Goal: Task Accomplishment & Management: Use online tool/utility

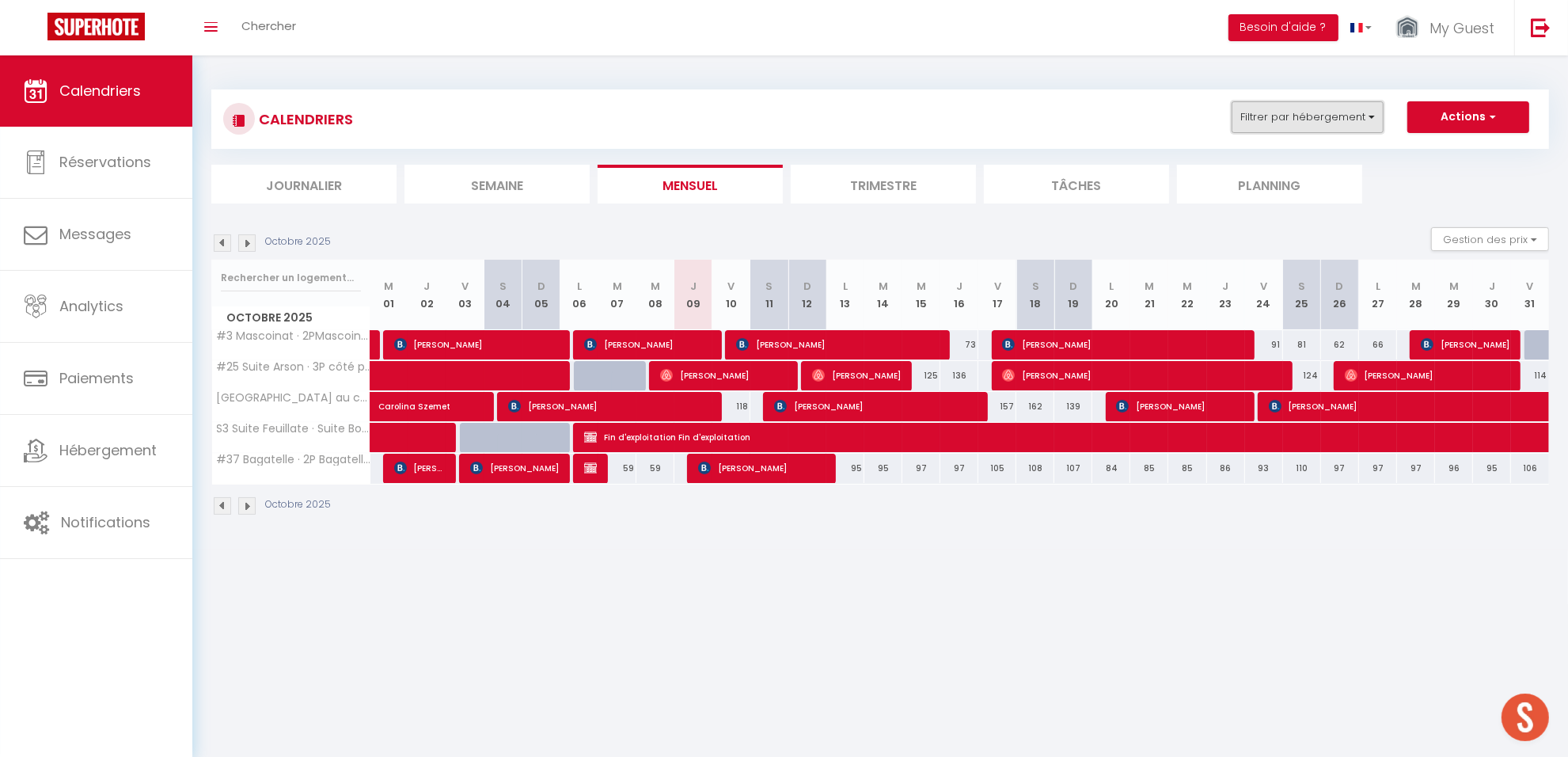
click at [1364, 112] on button "Filtrer par hébergement" at bounding box center [1307, 117] width 152 height 32
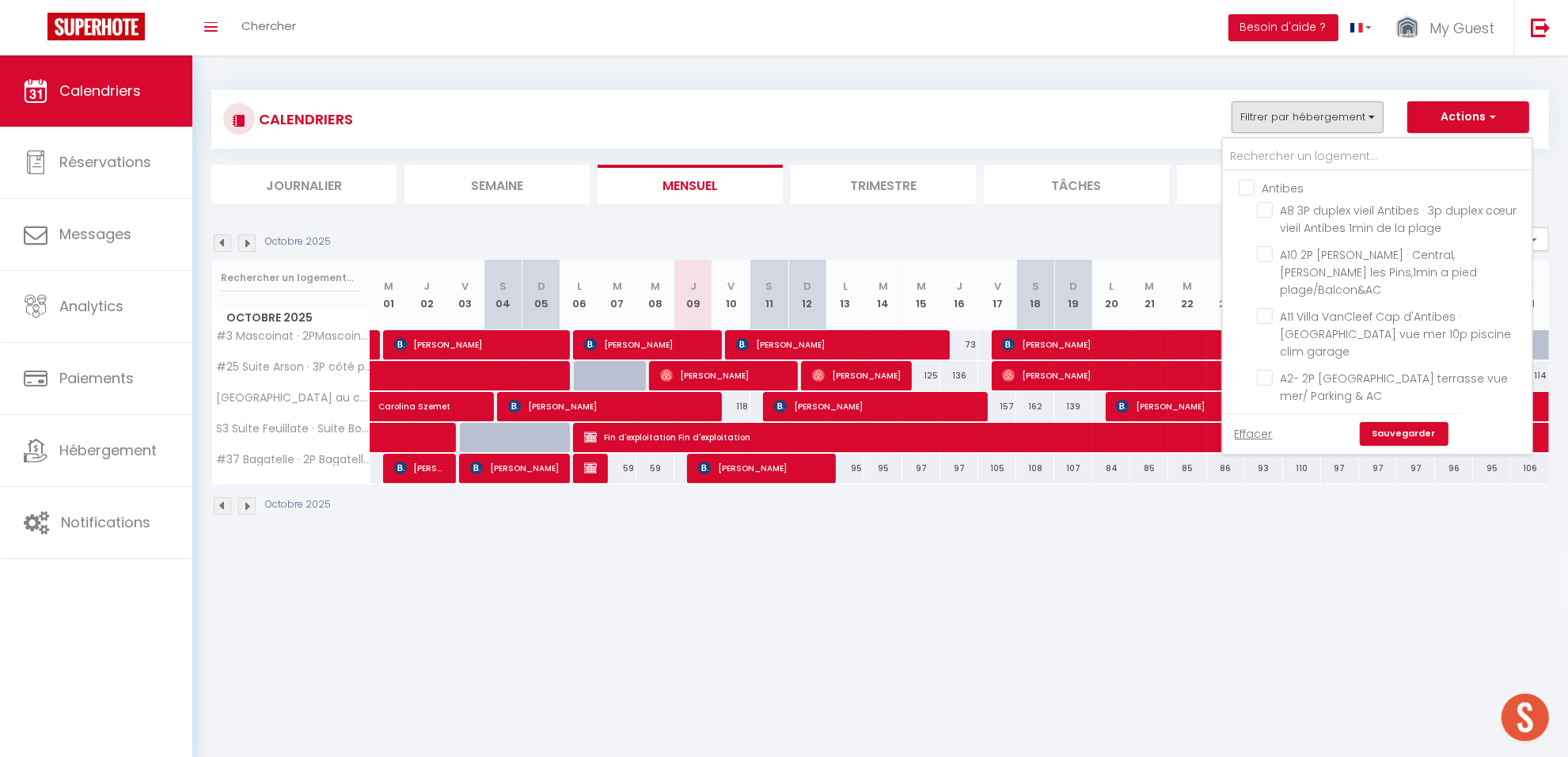
click at [1283, 183] on input "Antibes" at bounding box center [1393, 187] width 308 height 16
checkbox input "true"
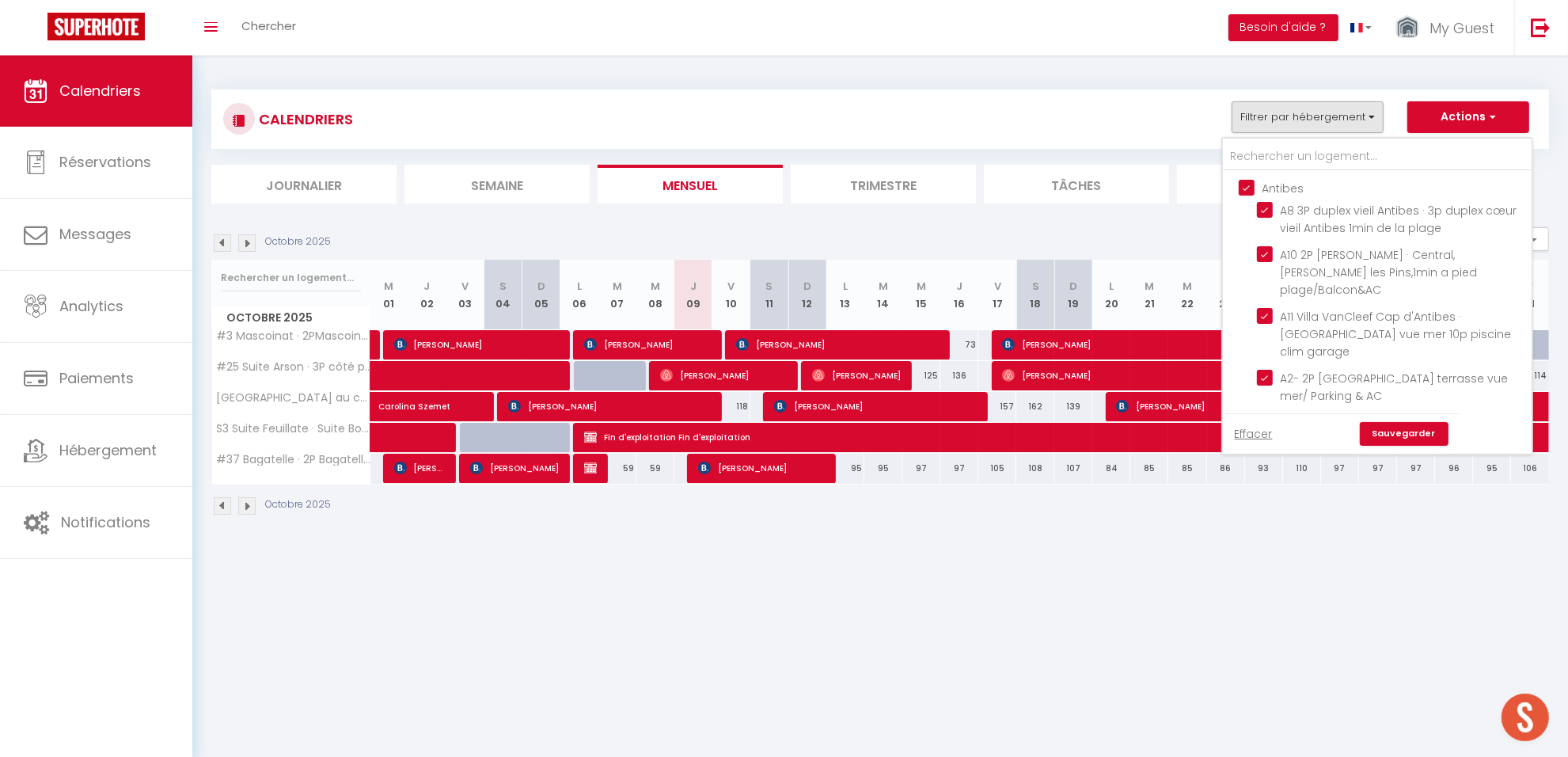
checkbox input "true"
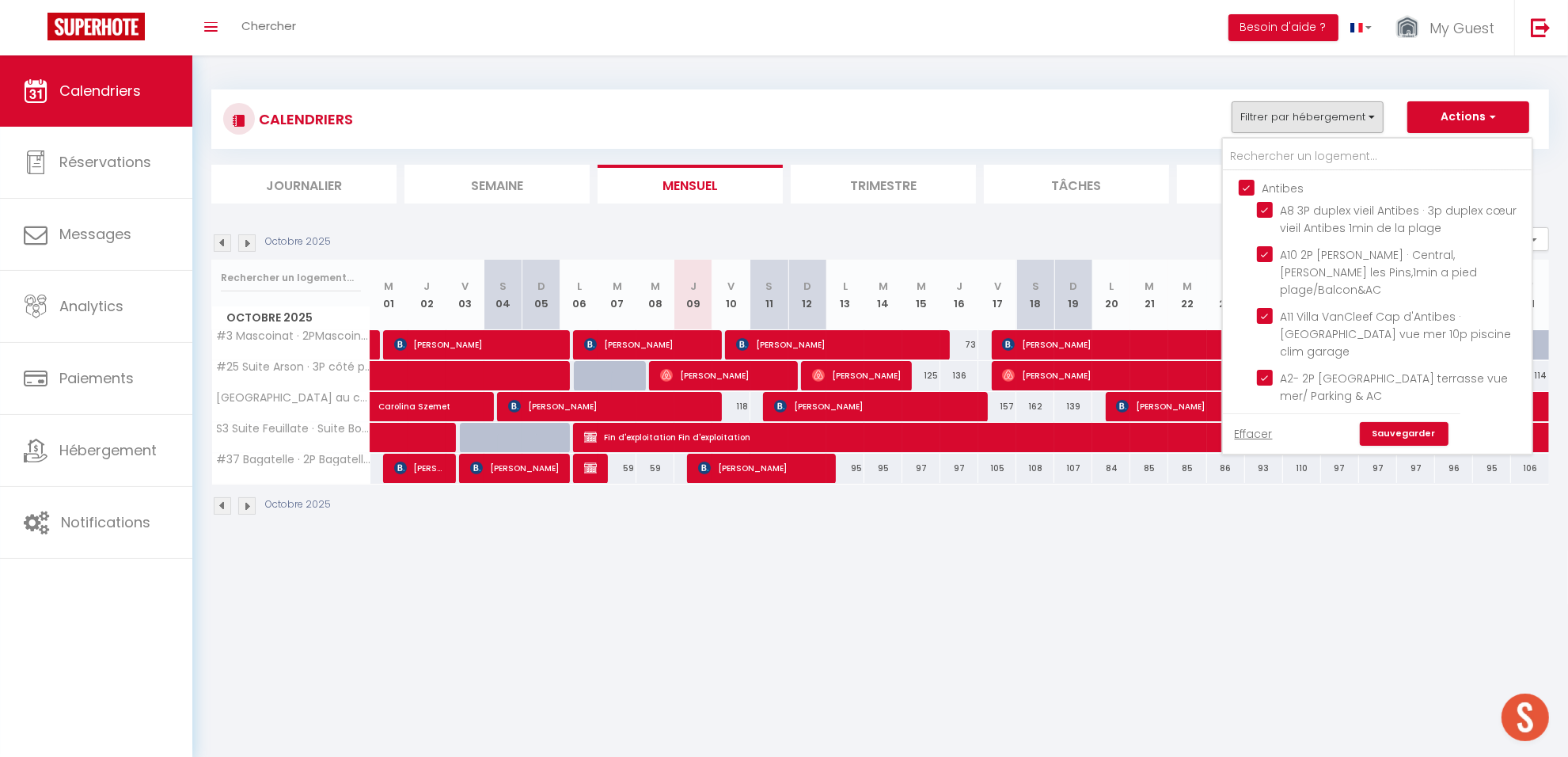
checkbox input "true"
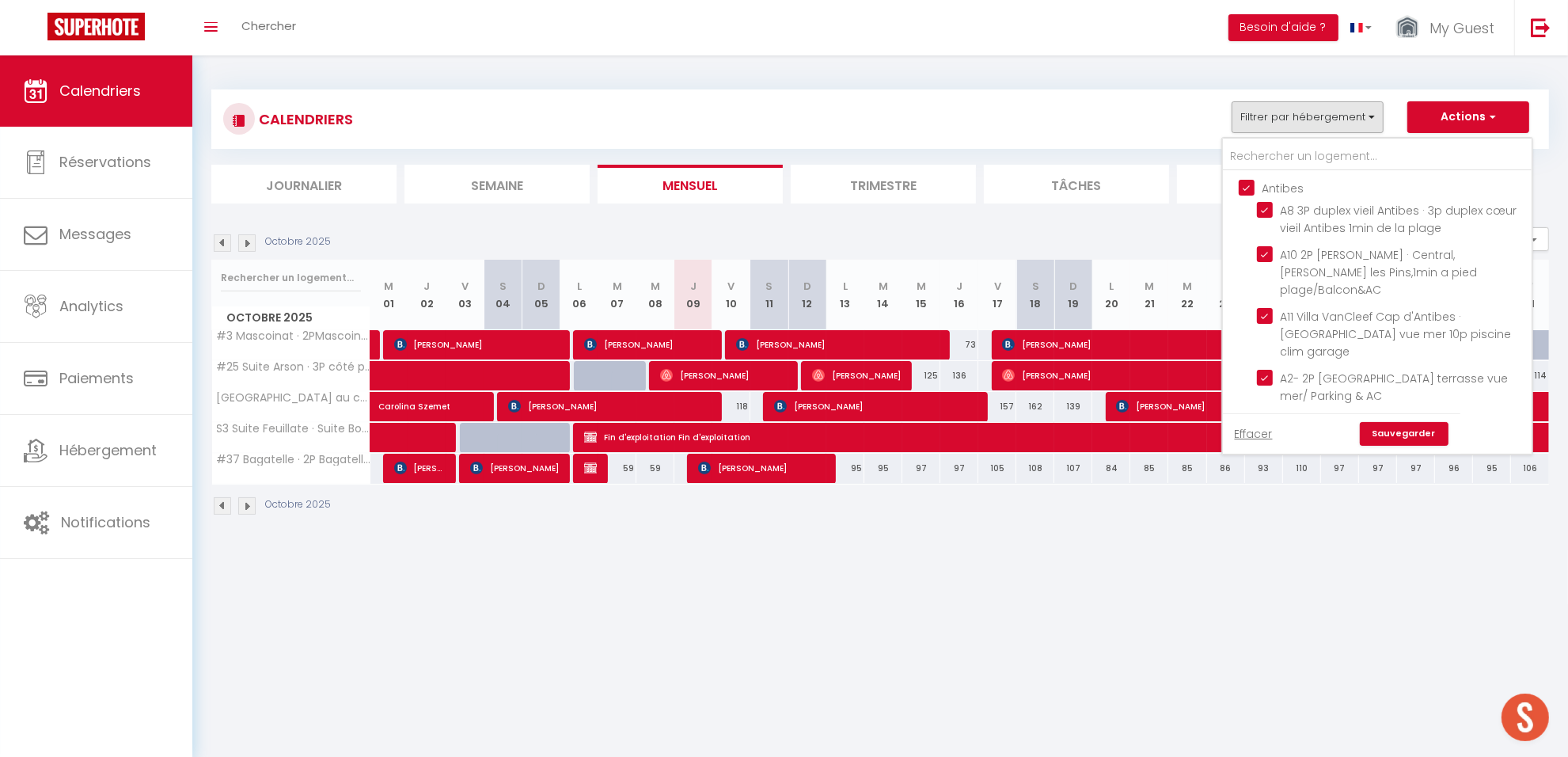
checkbox input "true"
checkbox input "false"
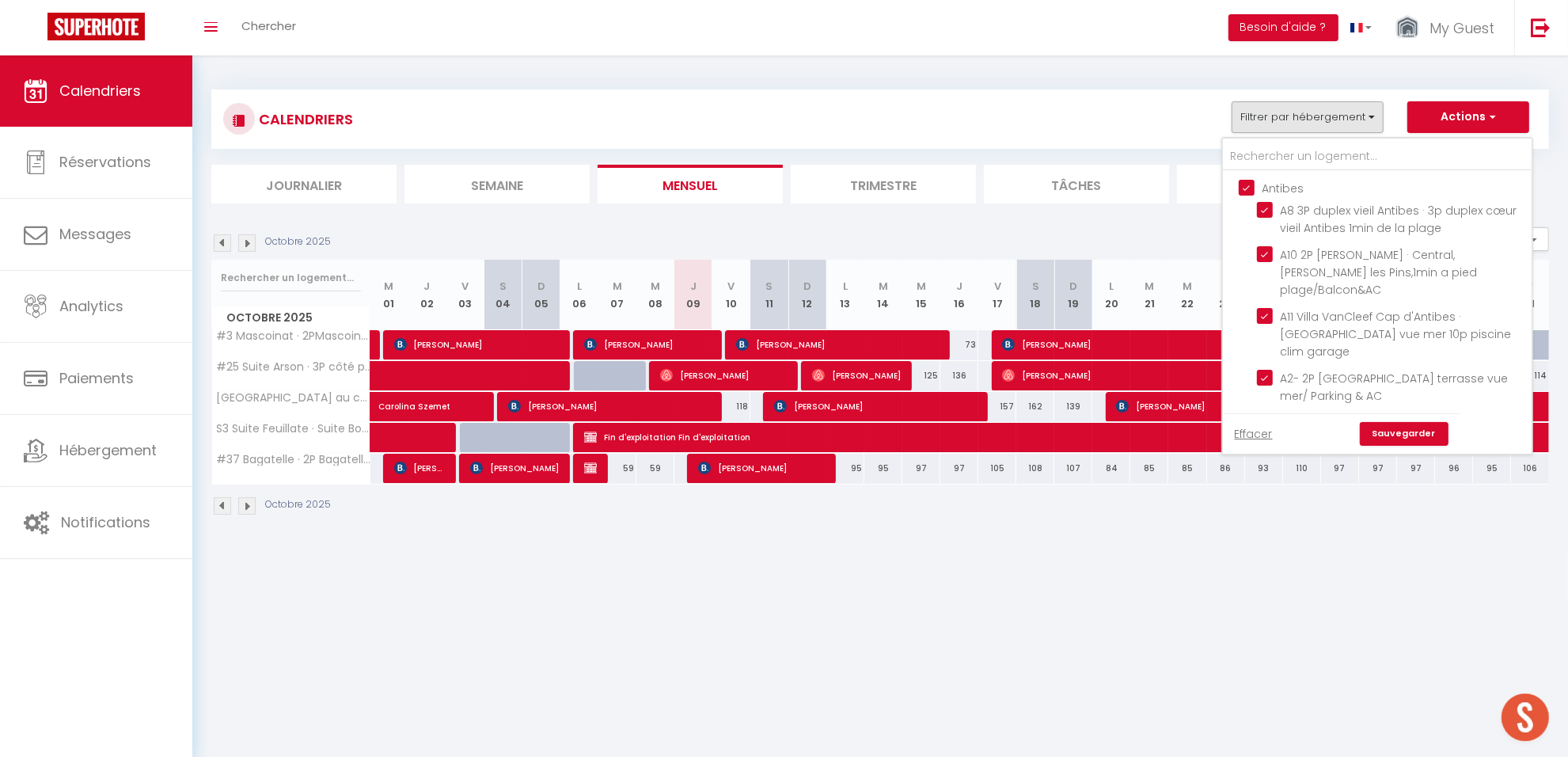
checkbox input "false"
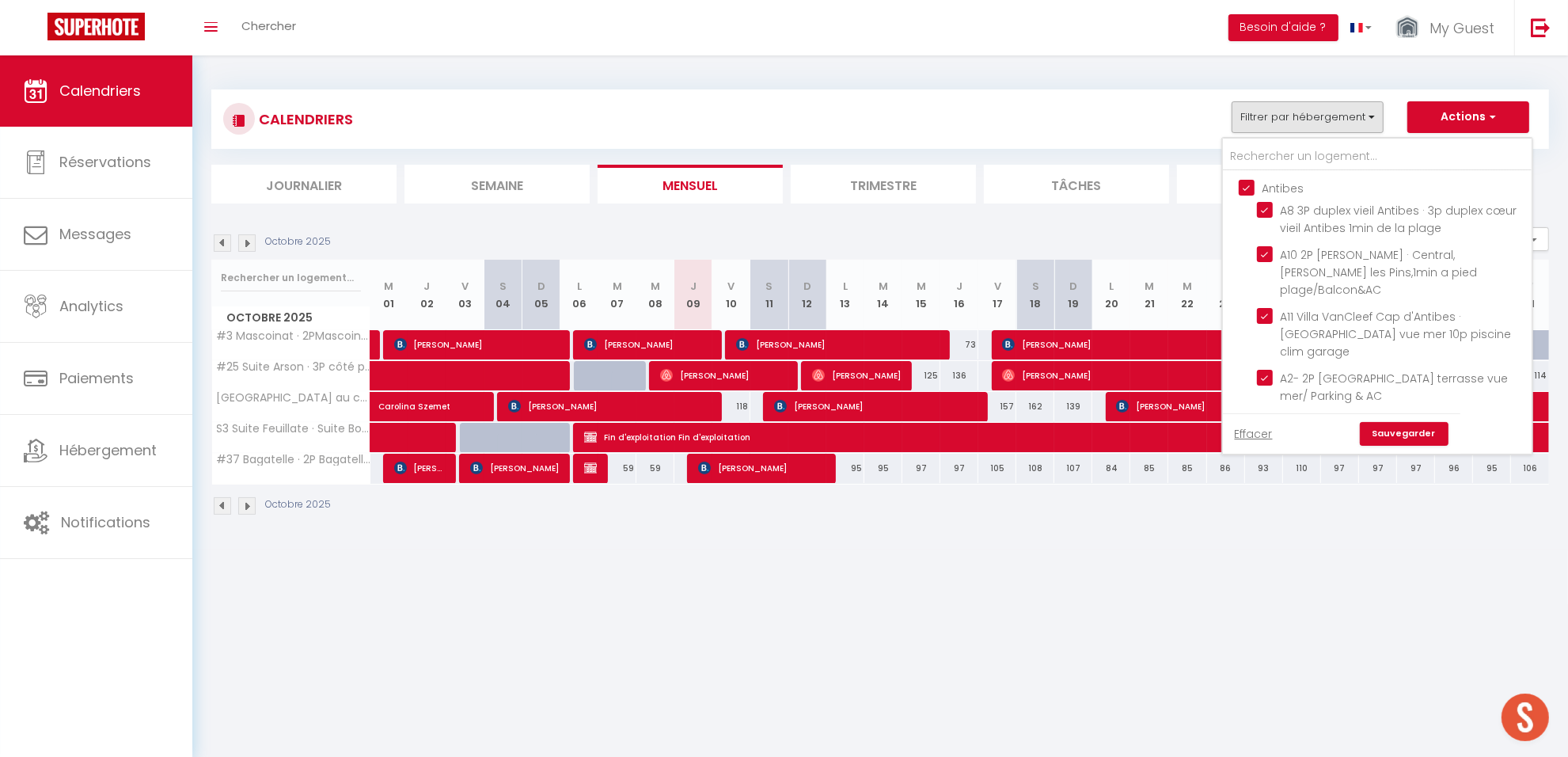
checkbox input "false"
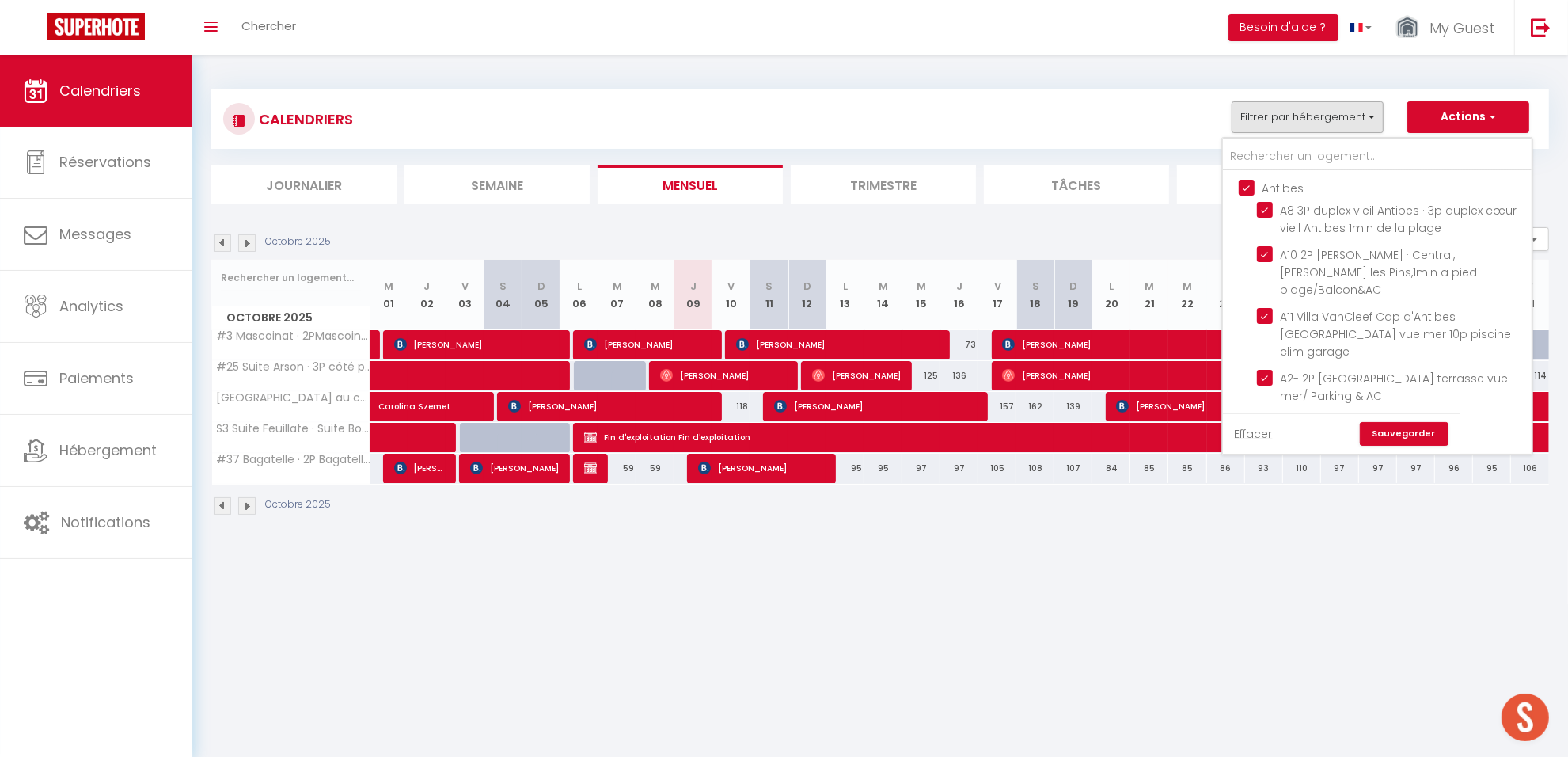
checkbox input "false"
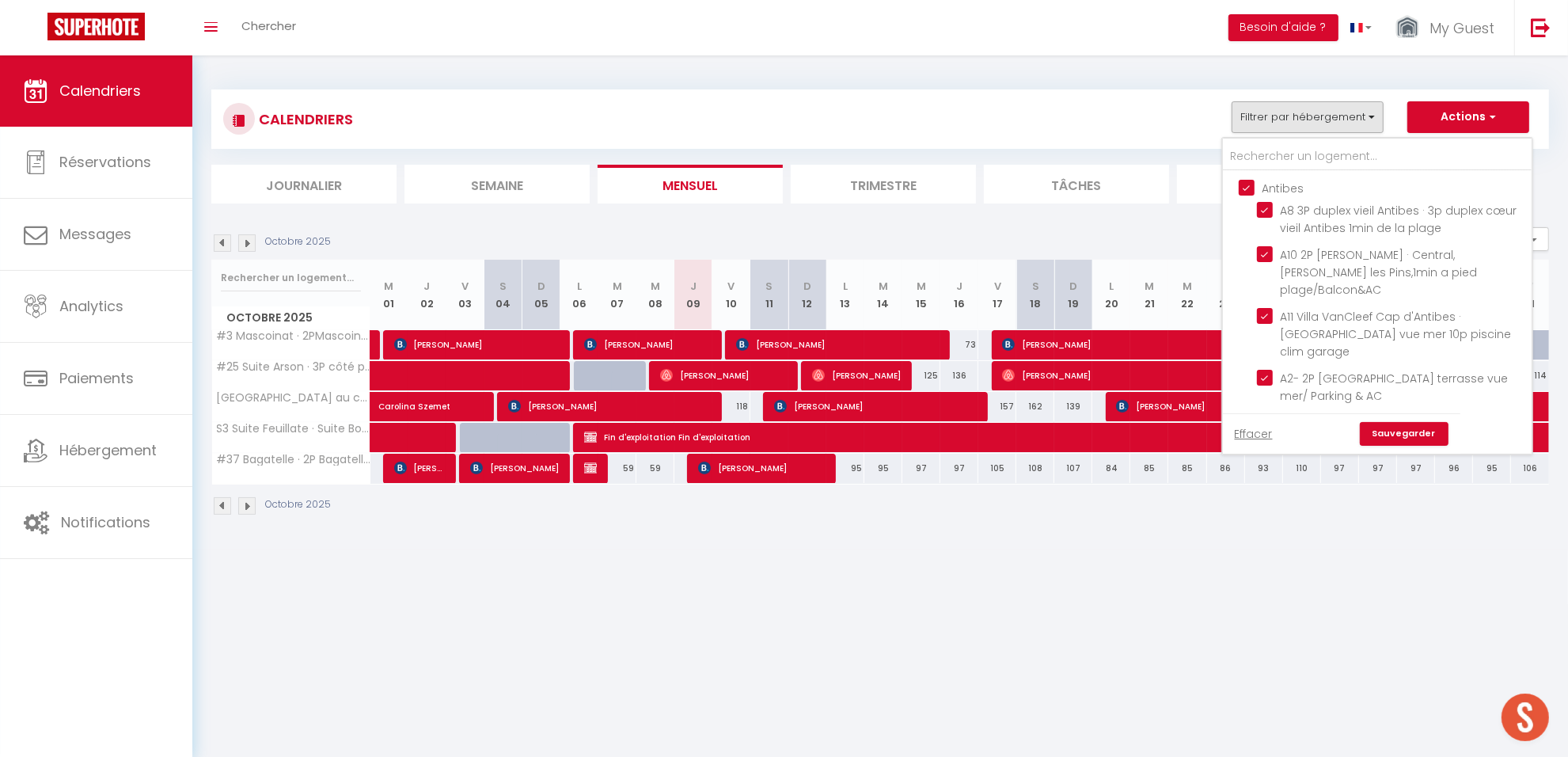
checkbox input "false"
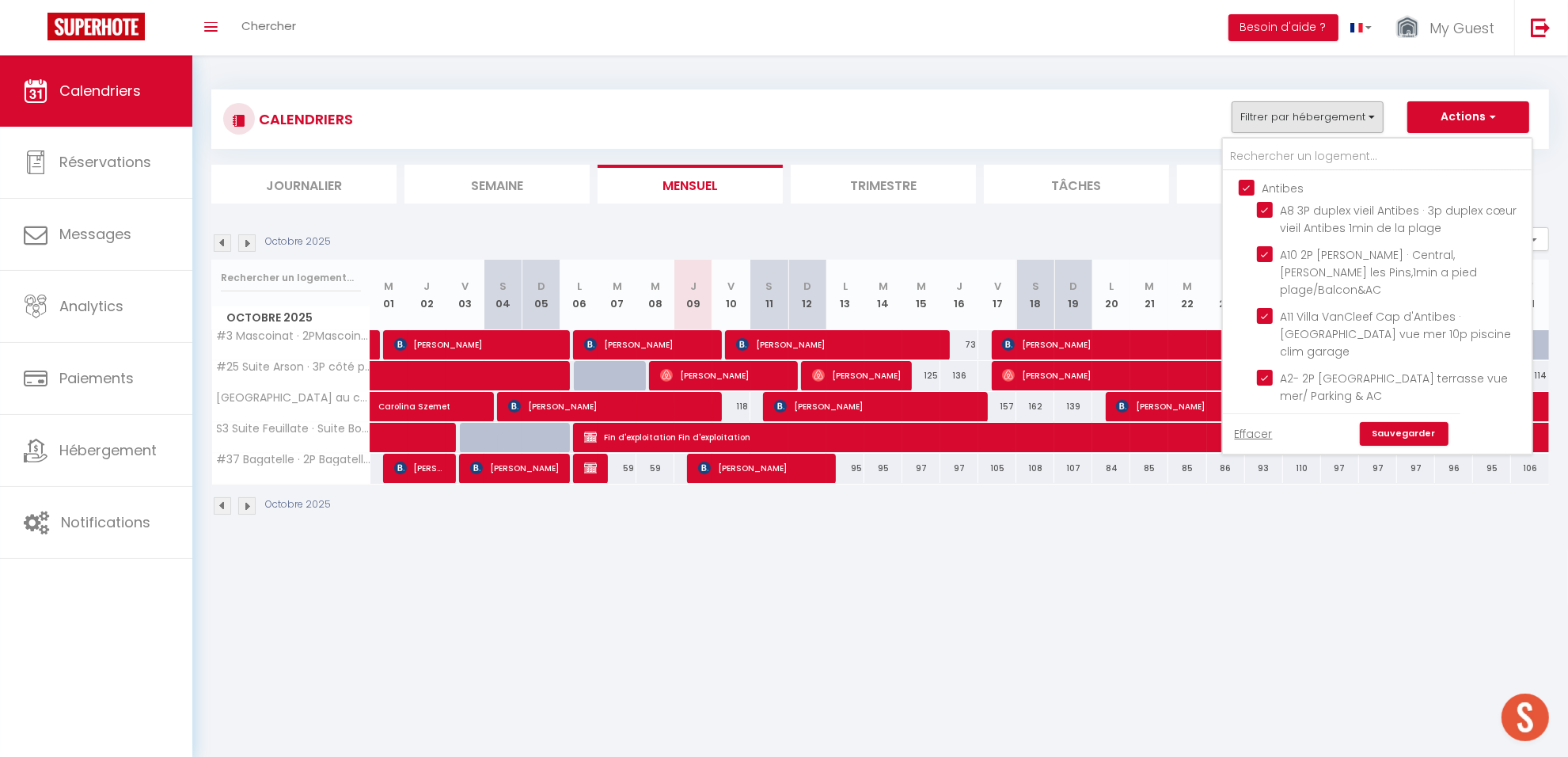
checkbox input "false"
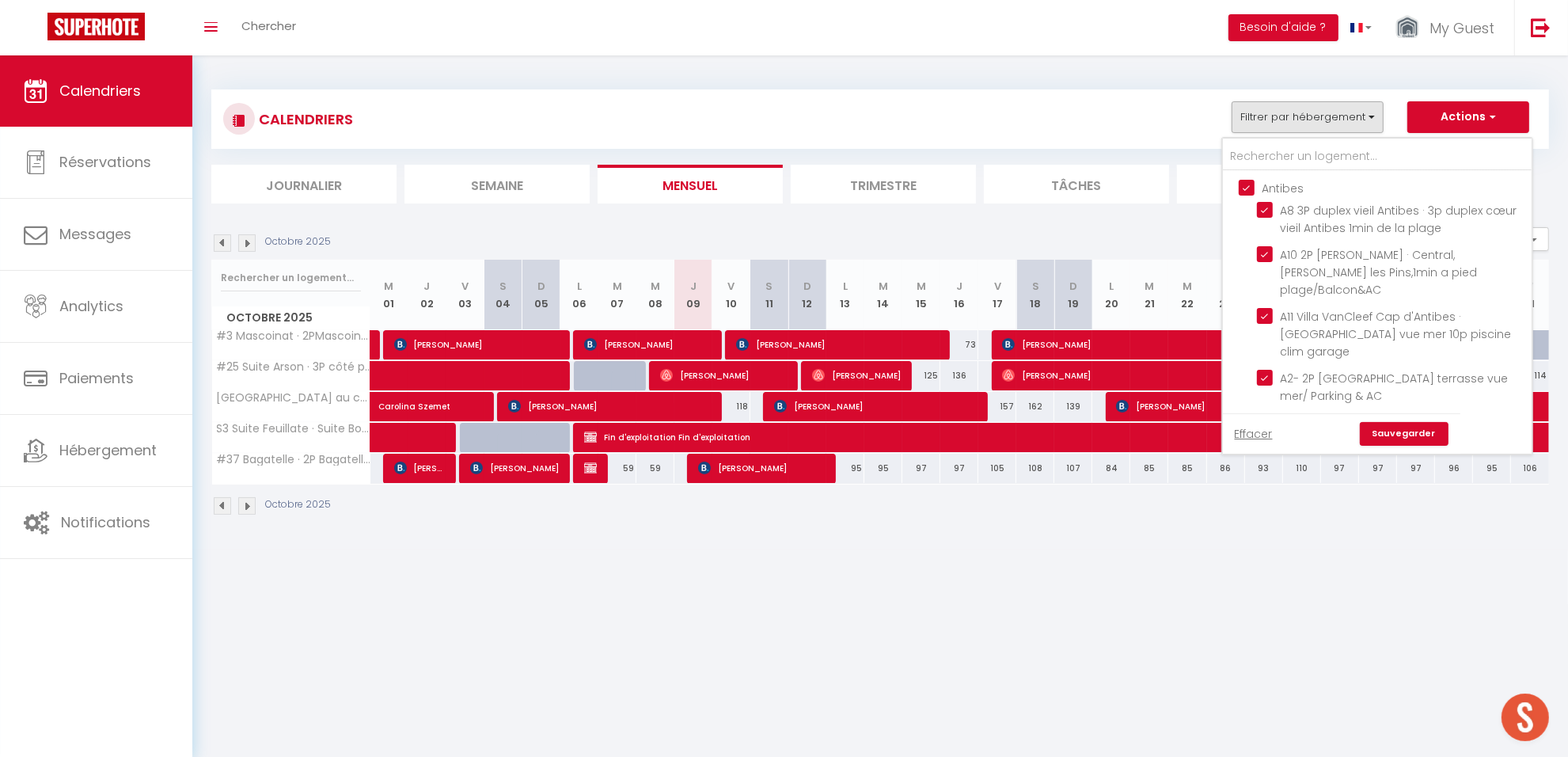
checkbox input "false"
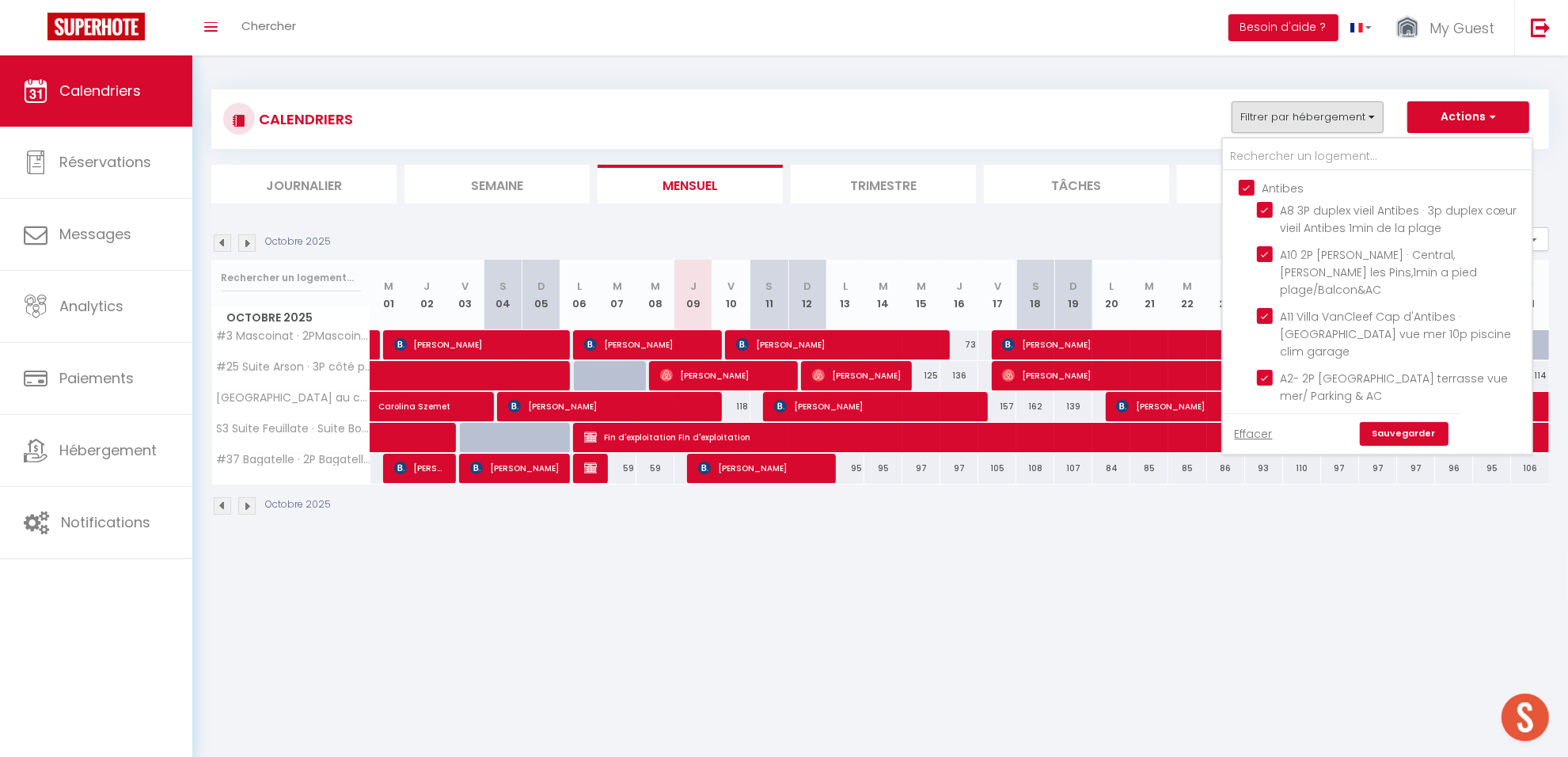
checkbox input "false"
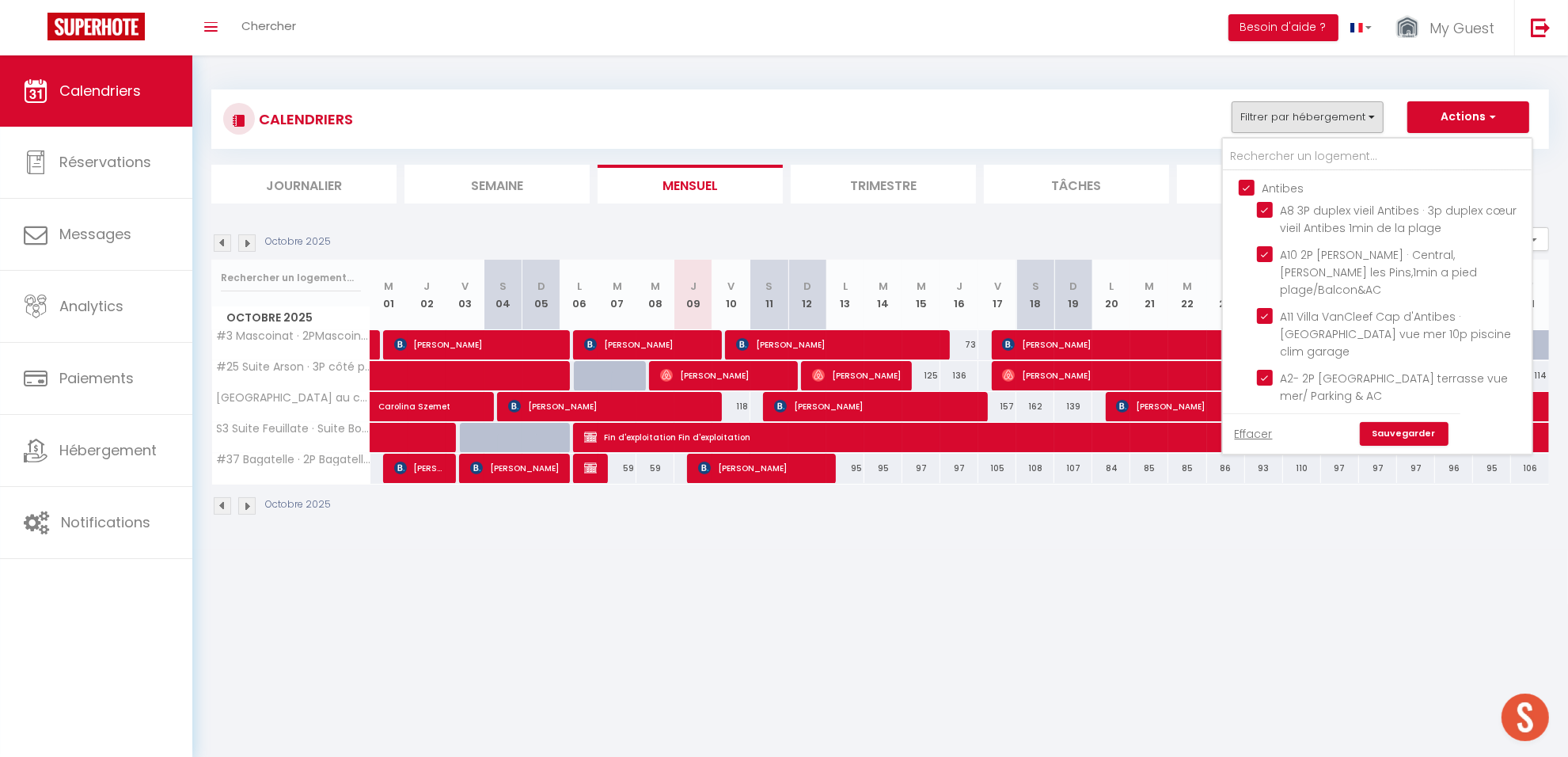
checkbox input "false"
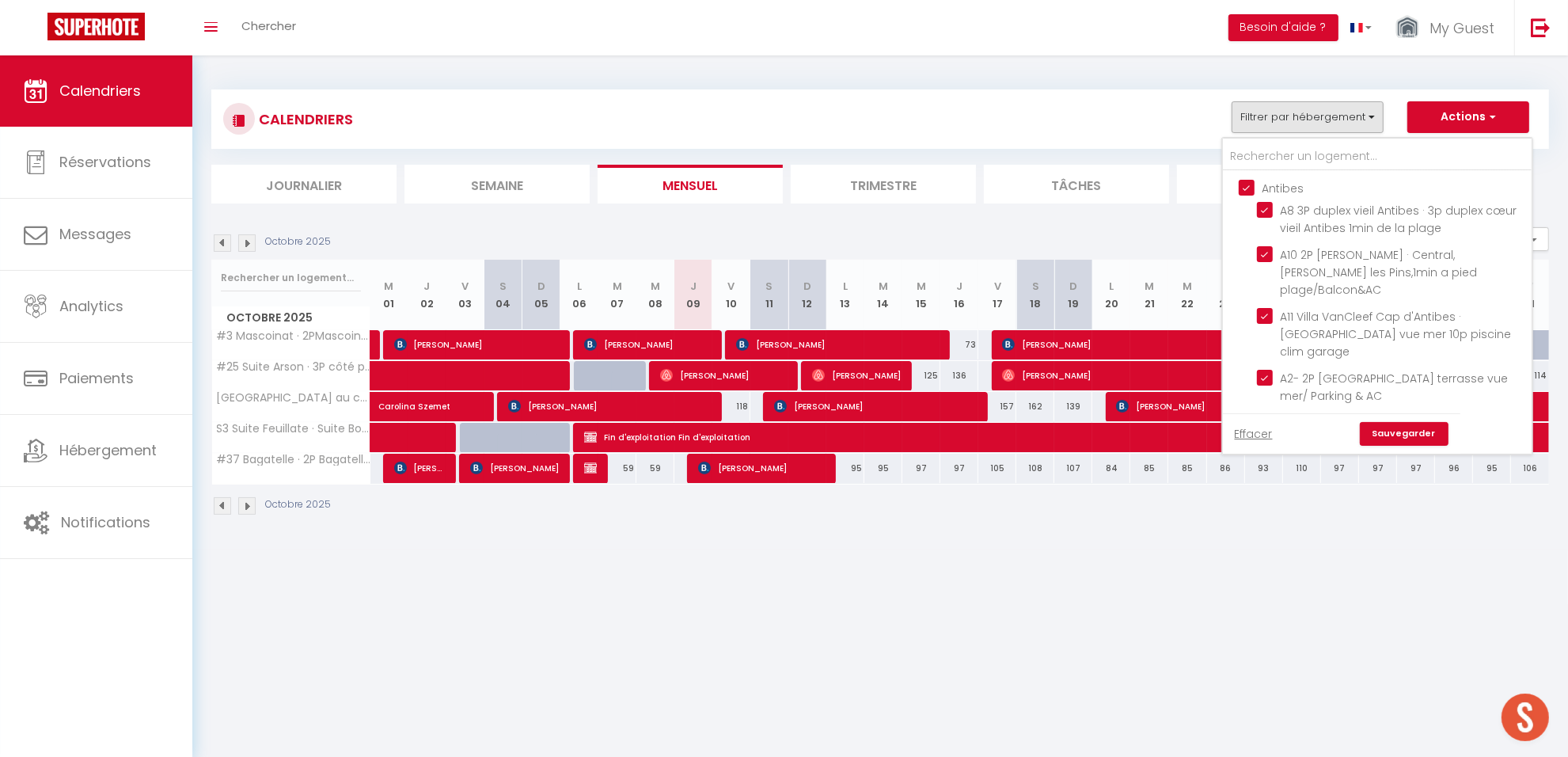
checkbox input "false"
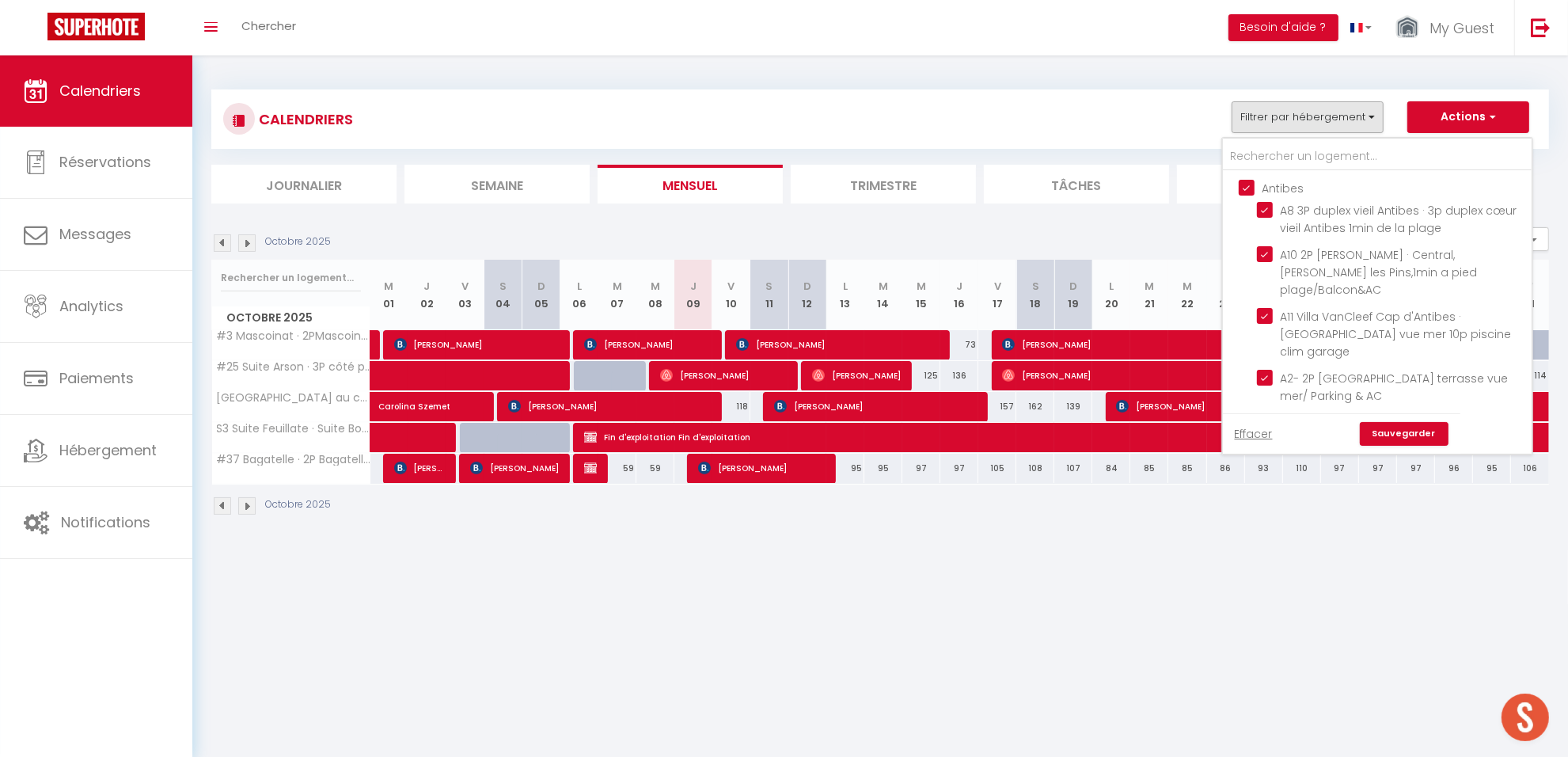
checkbox input "false"
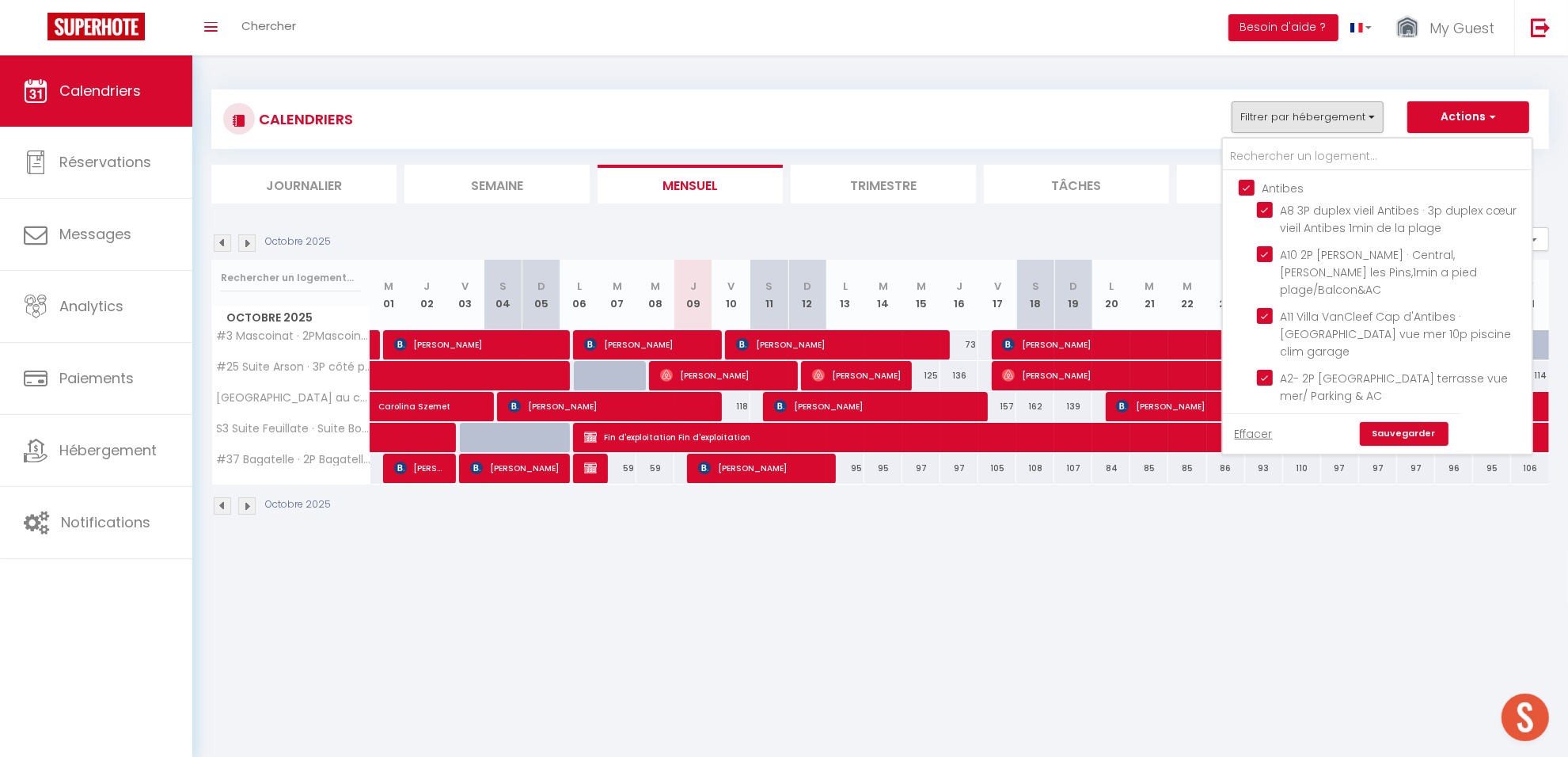
checkbox input "false"
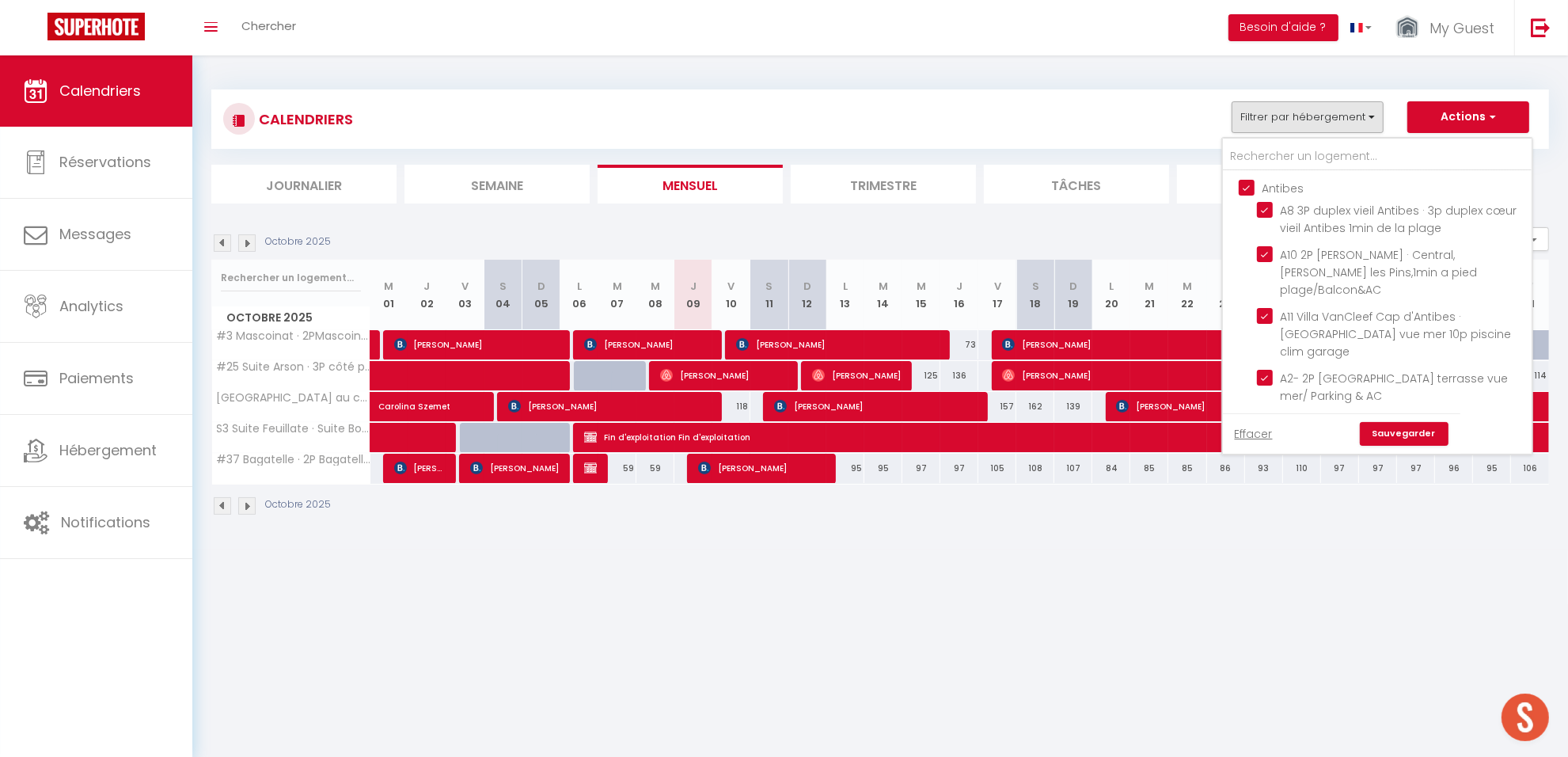
checkbox input "false"
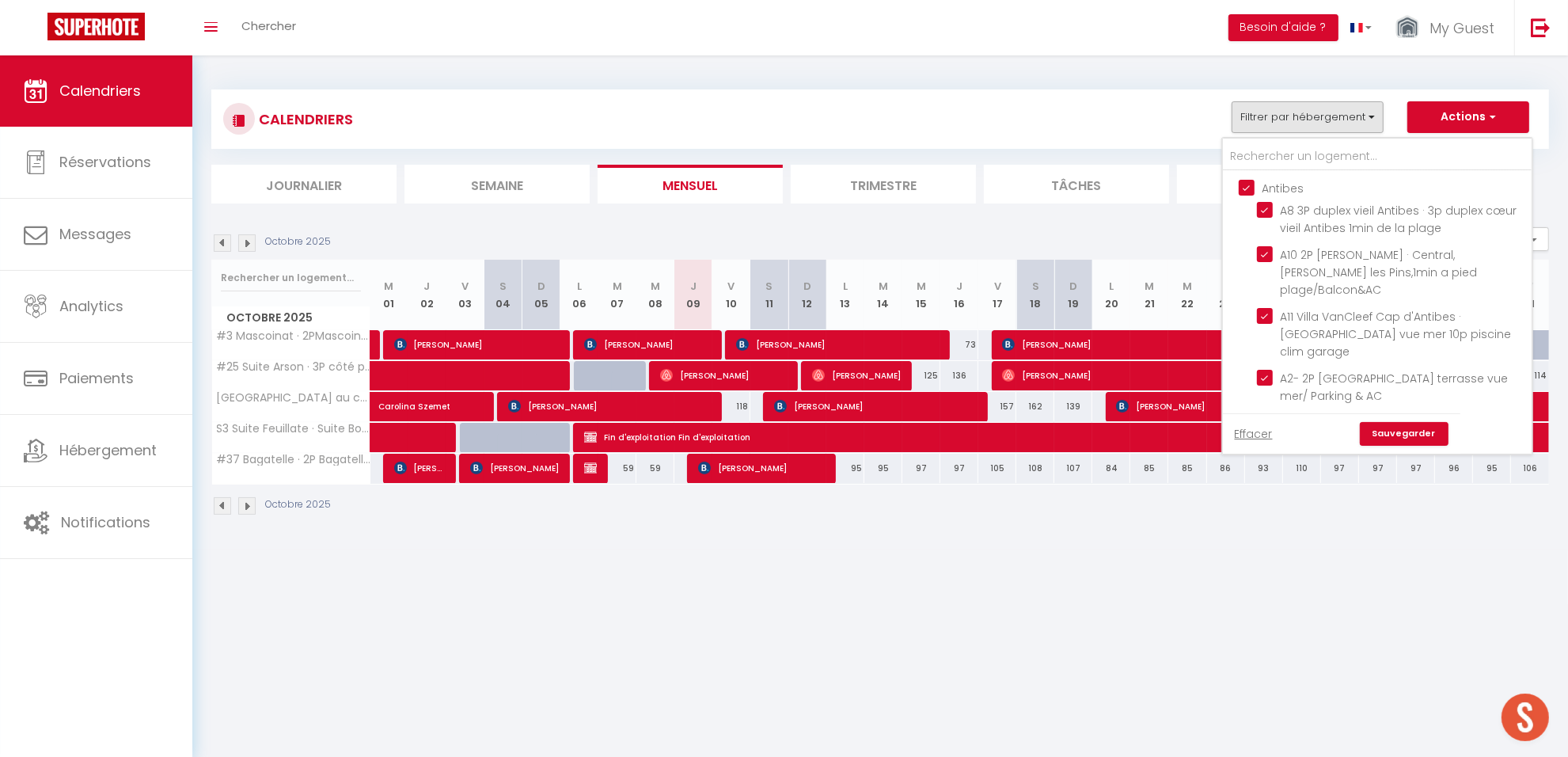
checkbox input "false"
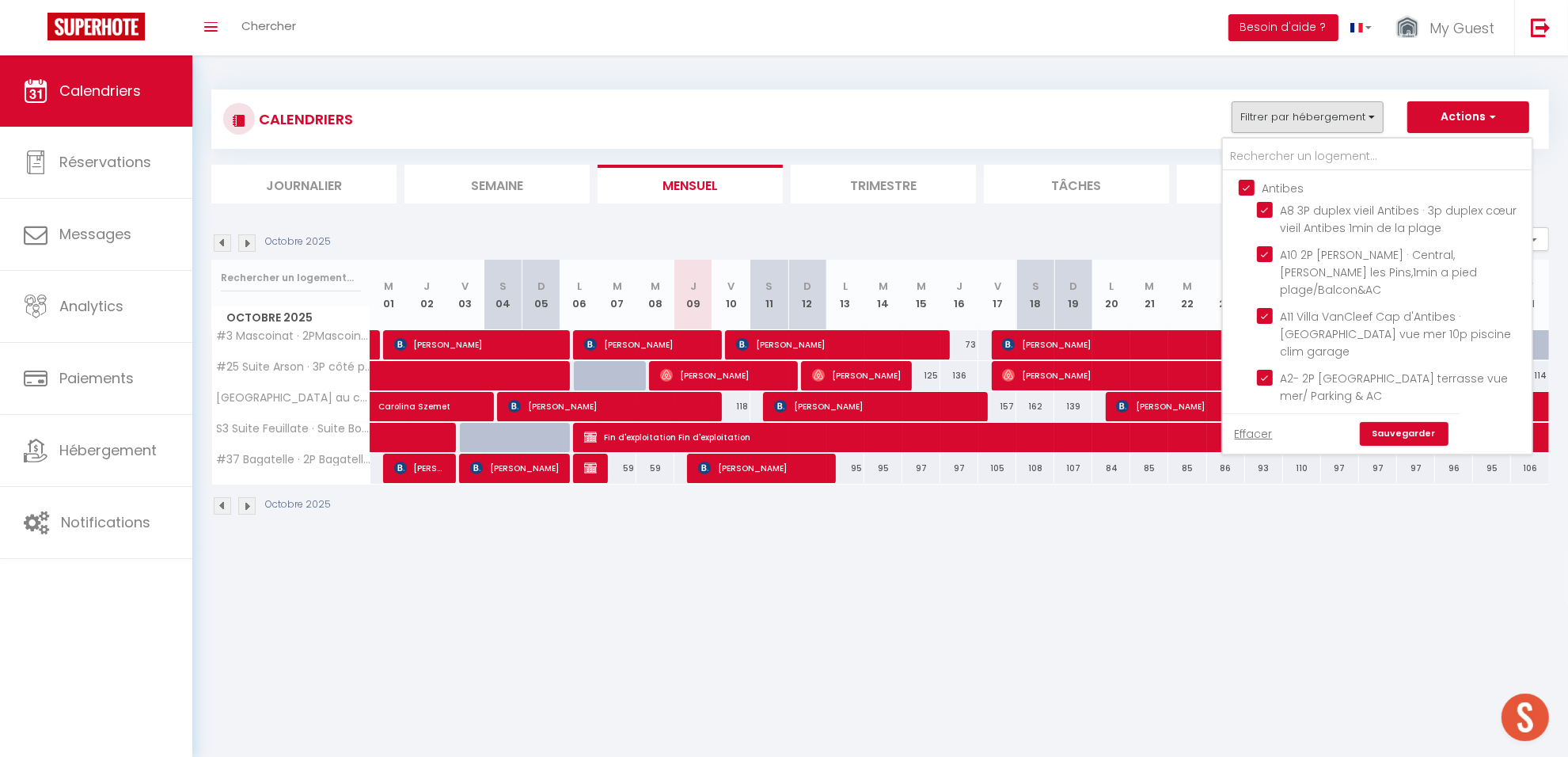
checkbox input "false"
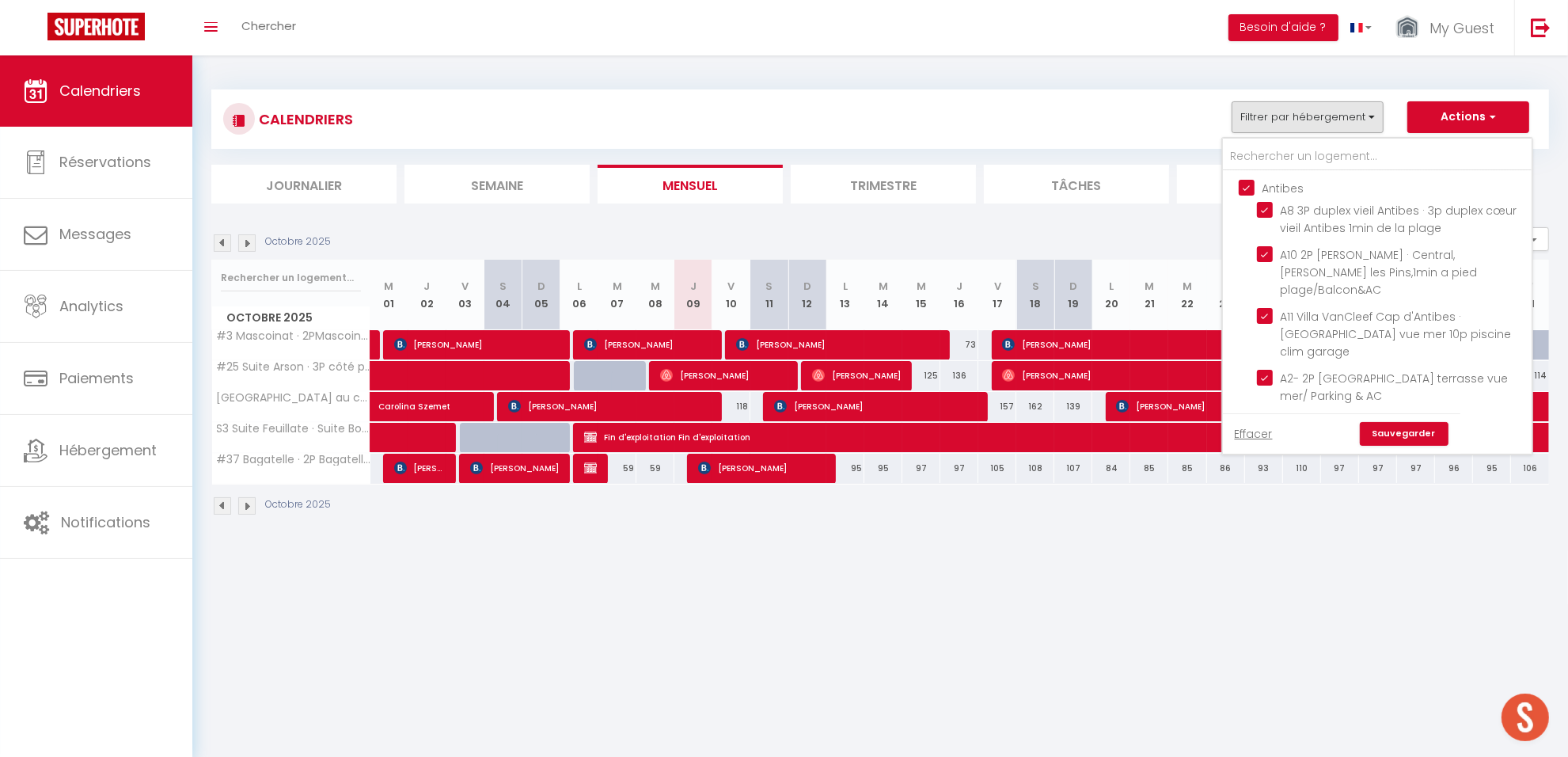
checkbox input "false"
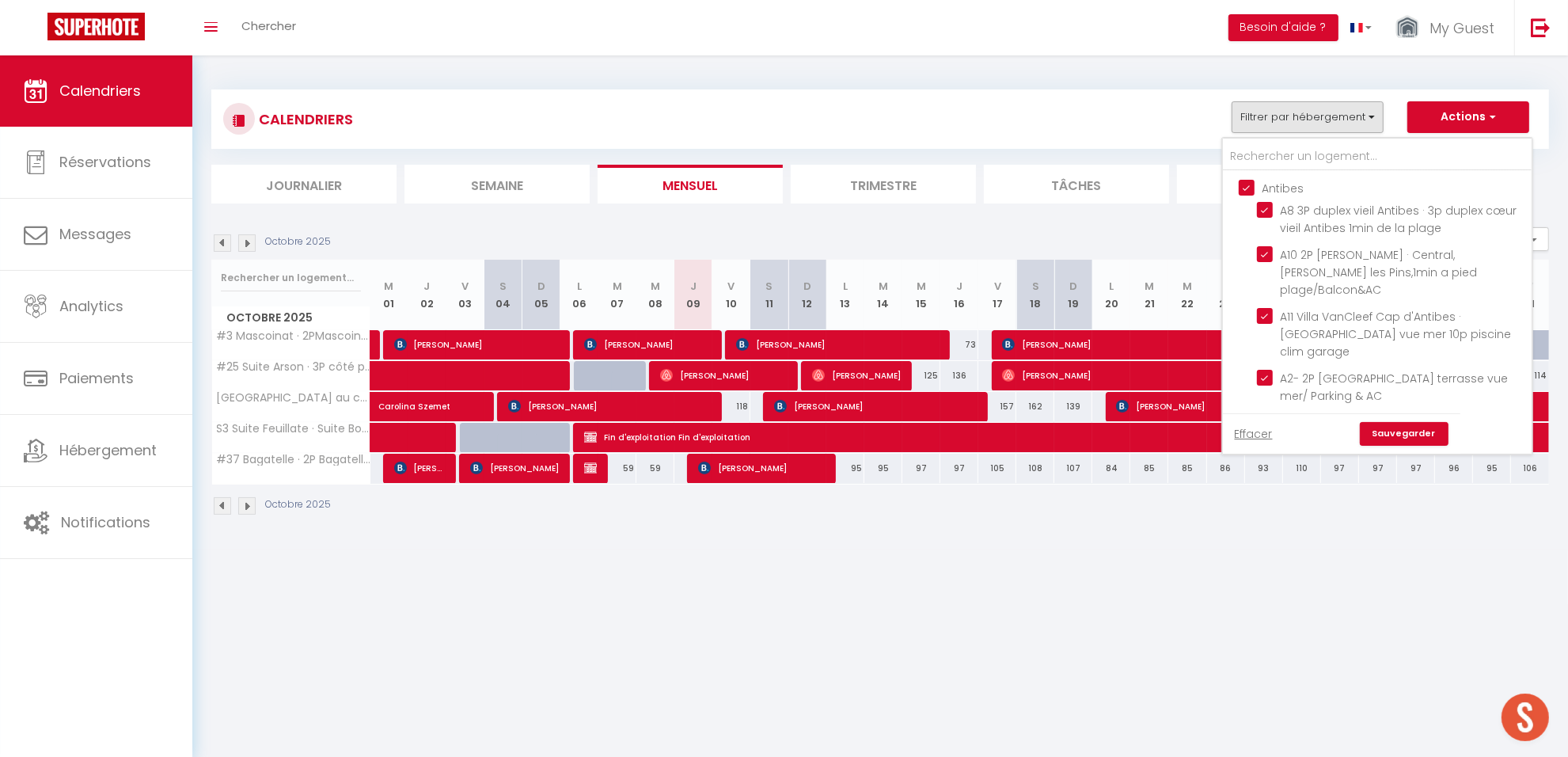
checkbox input "false"
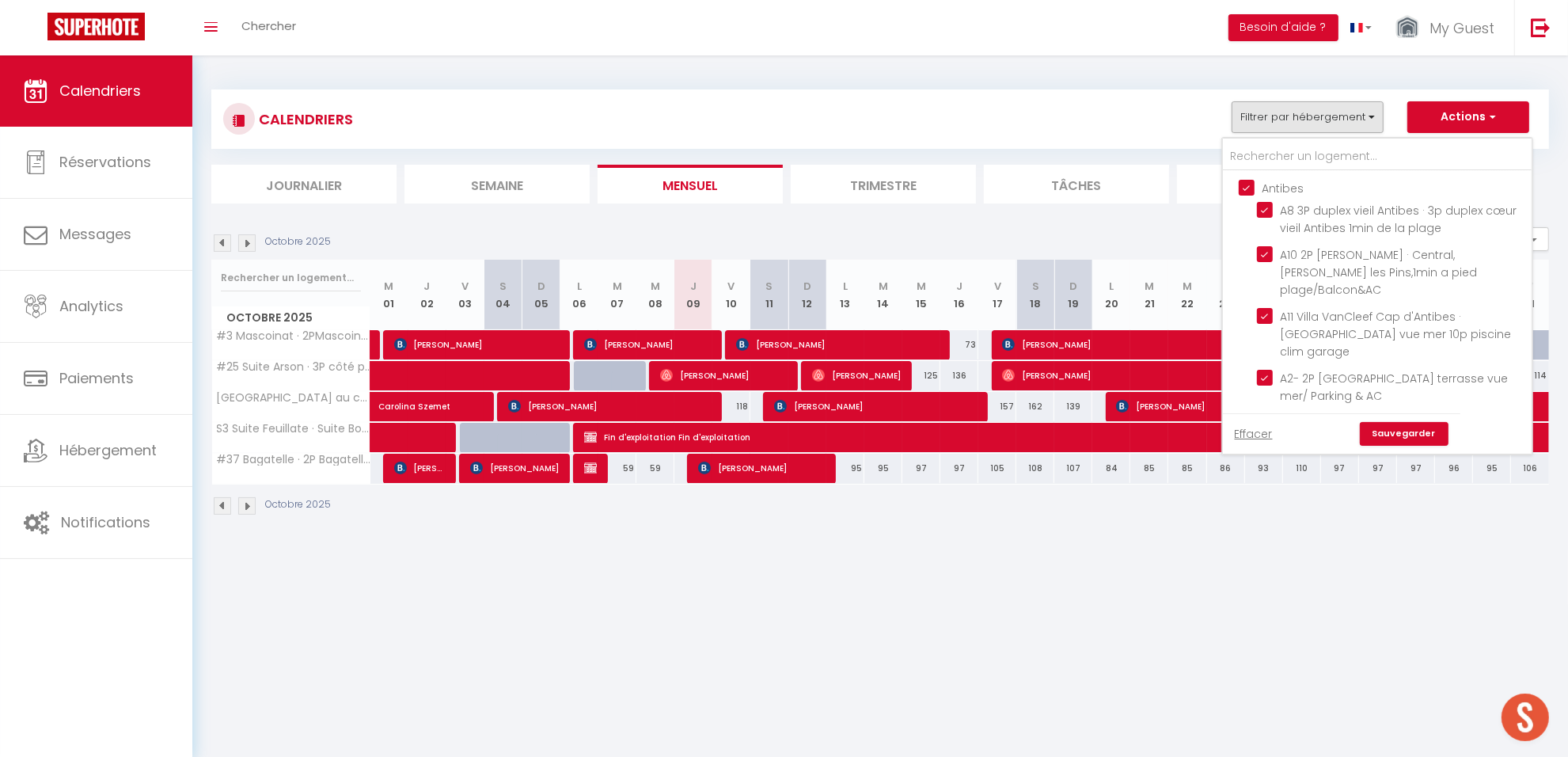
checkbox input "false"
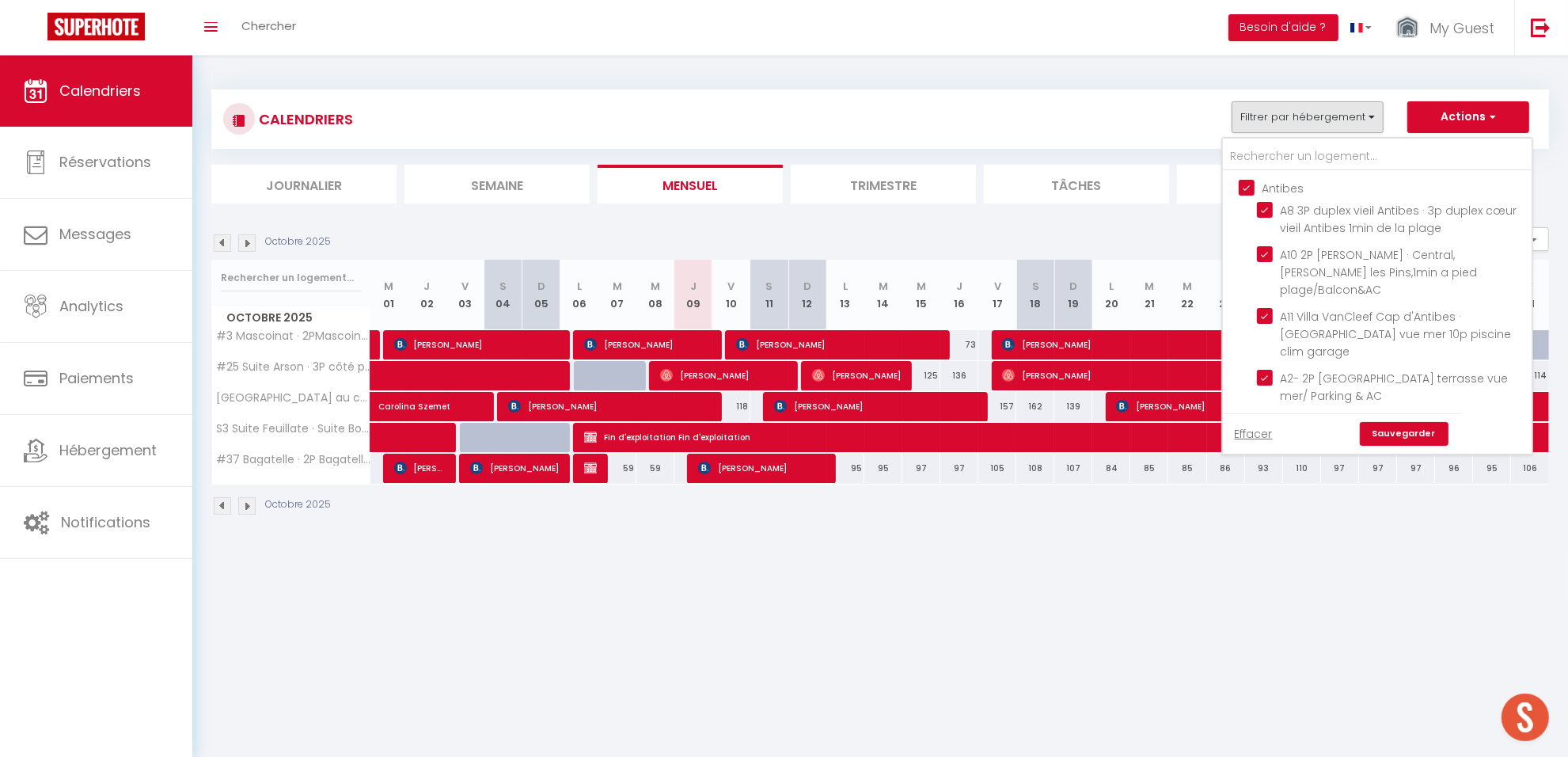
checkbox input "false"
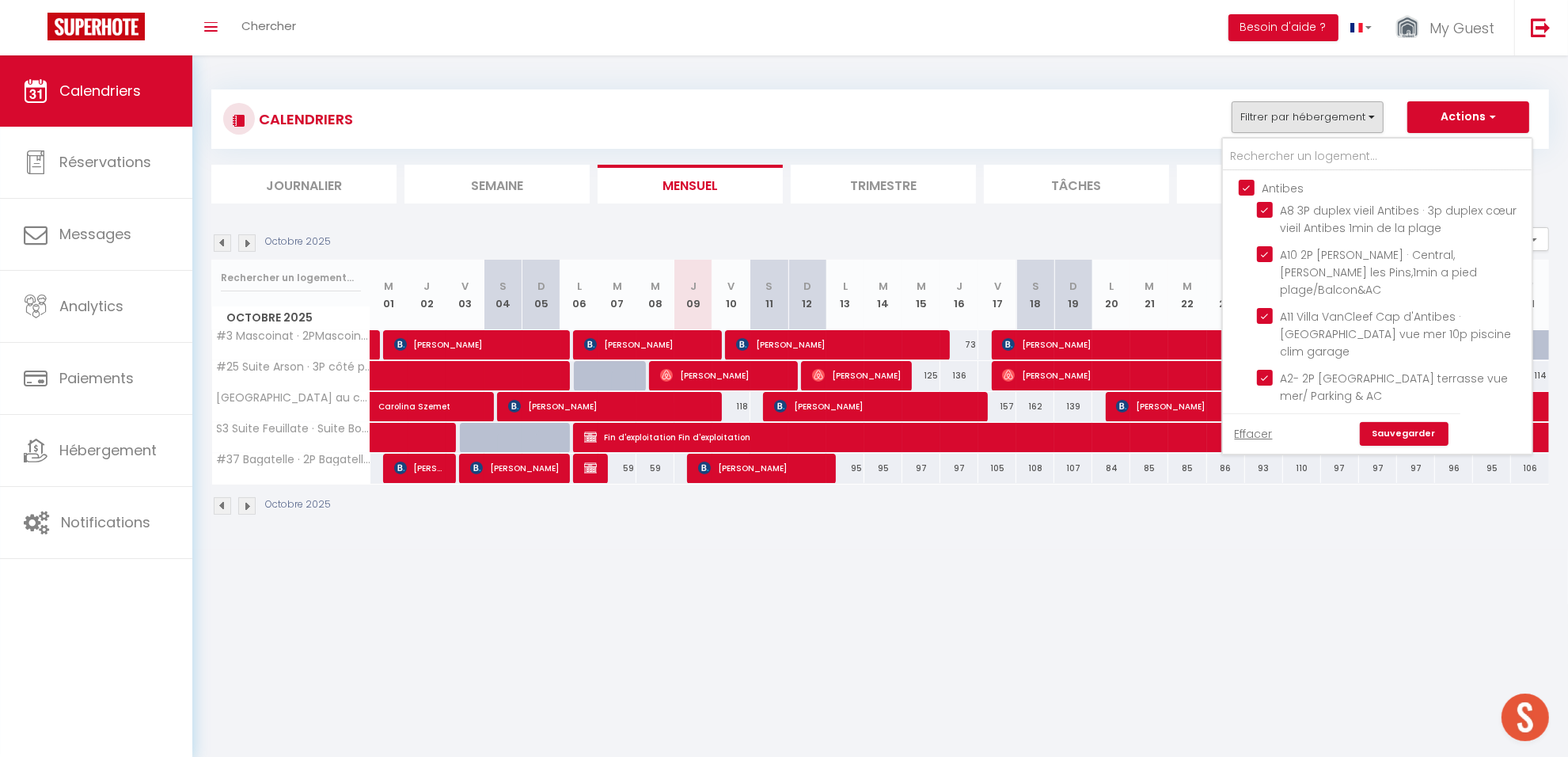
checkbox input "false"
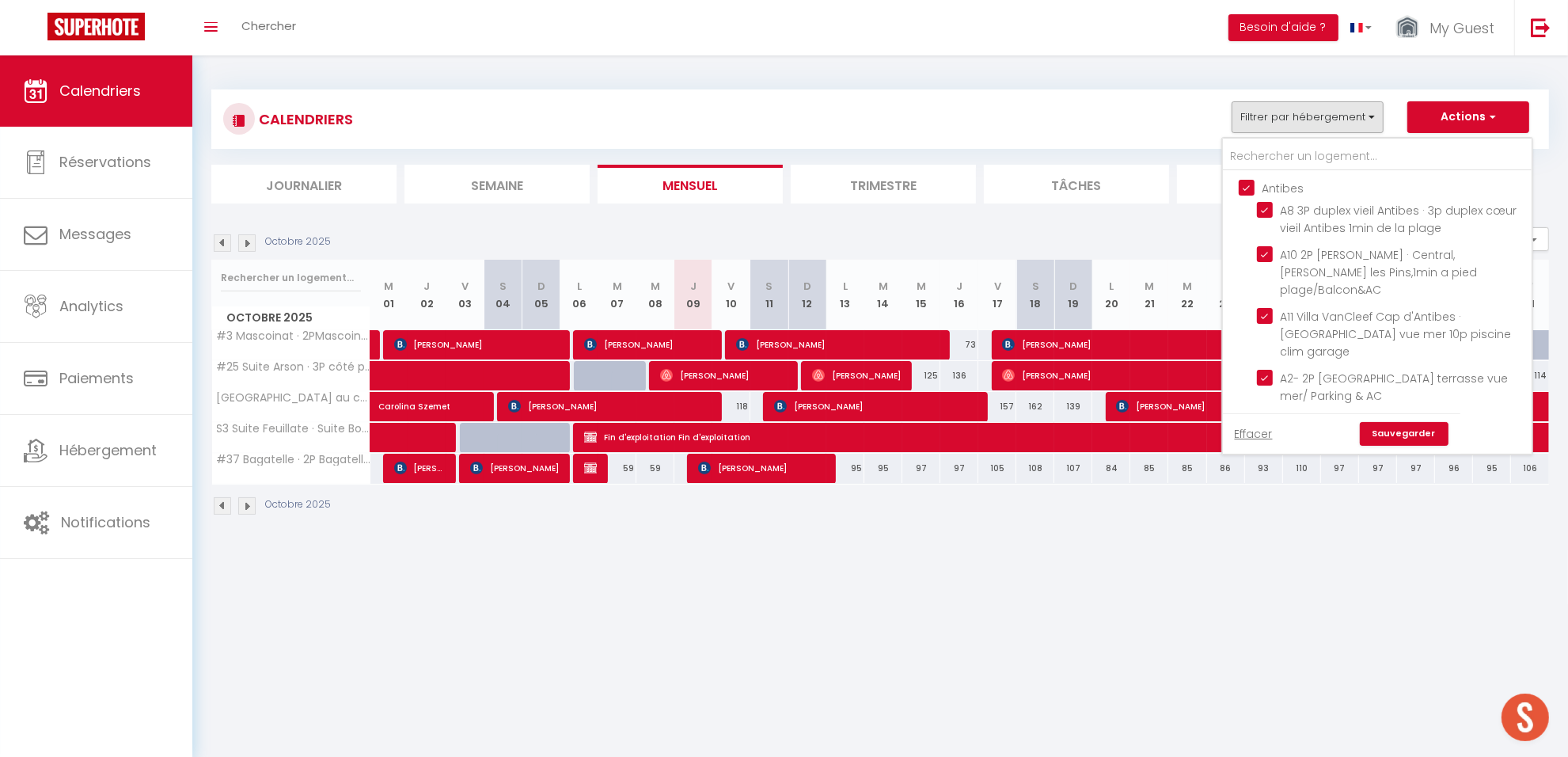
checkbox input "false"
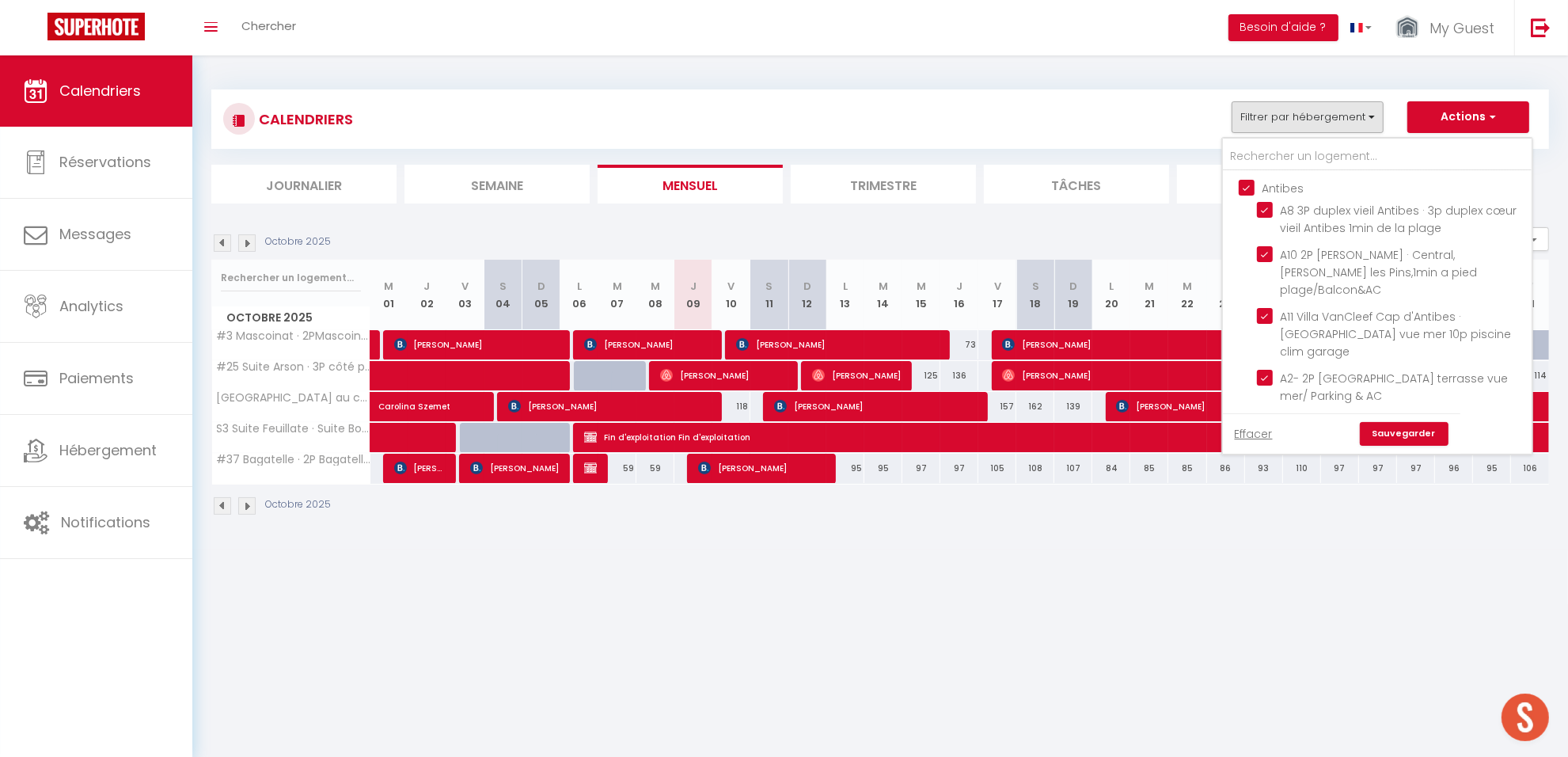
checkbox input "false"
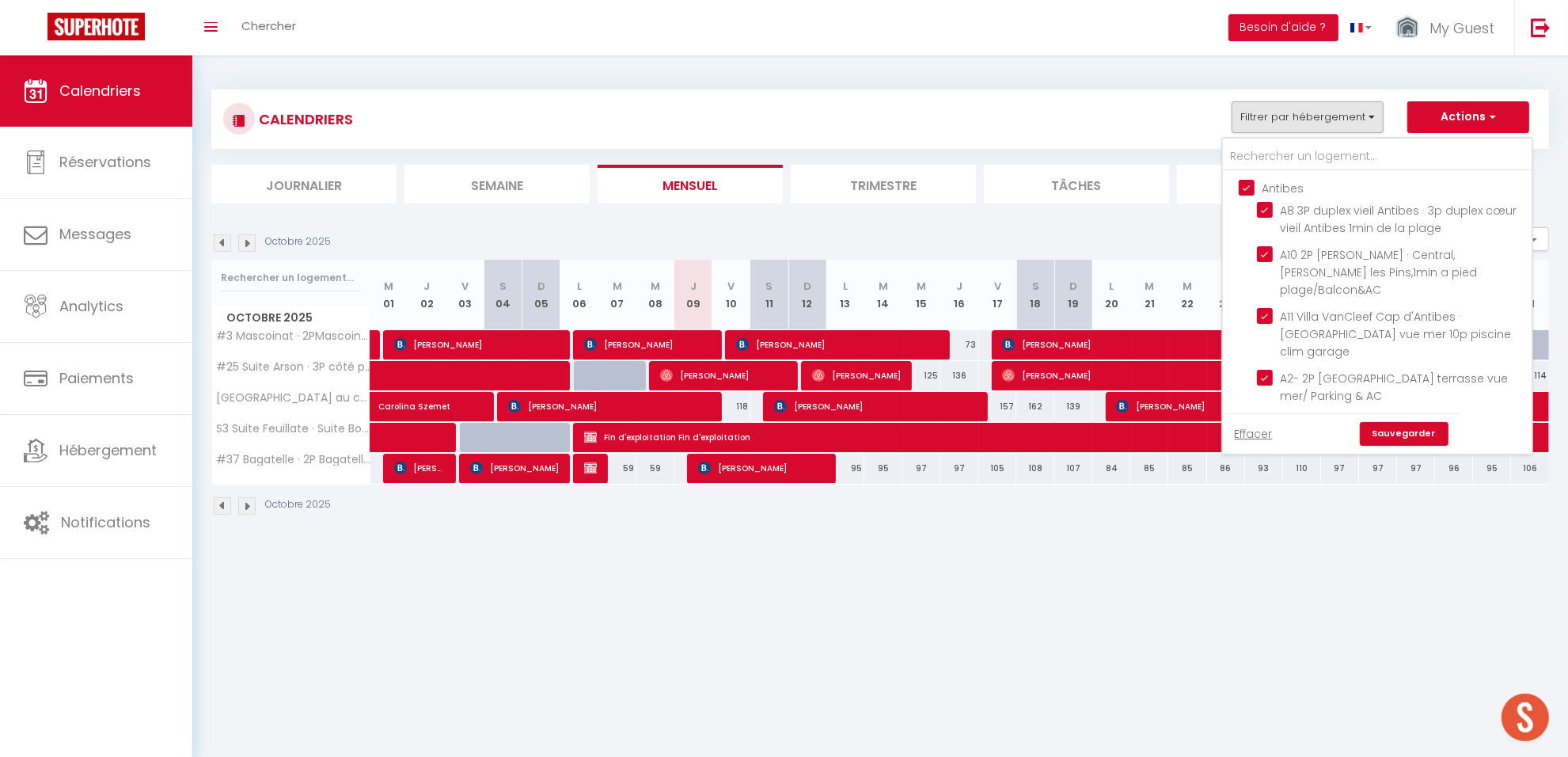
checkbox input "false"
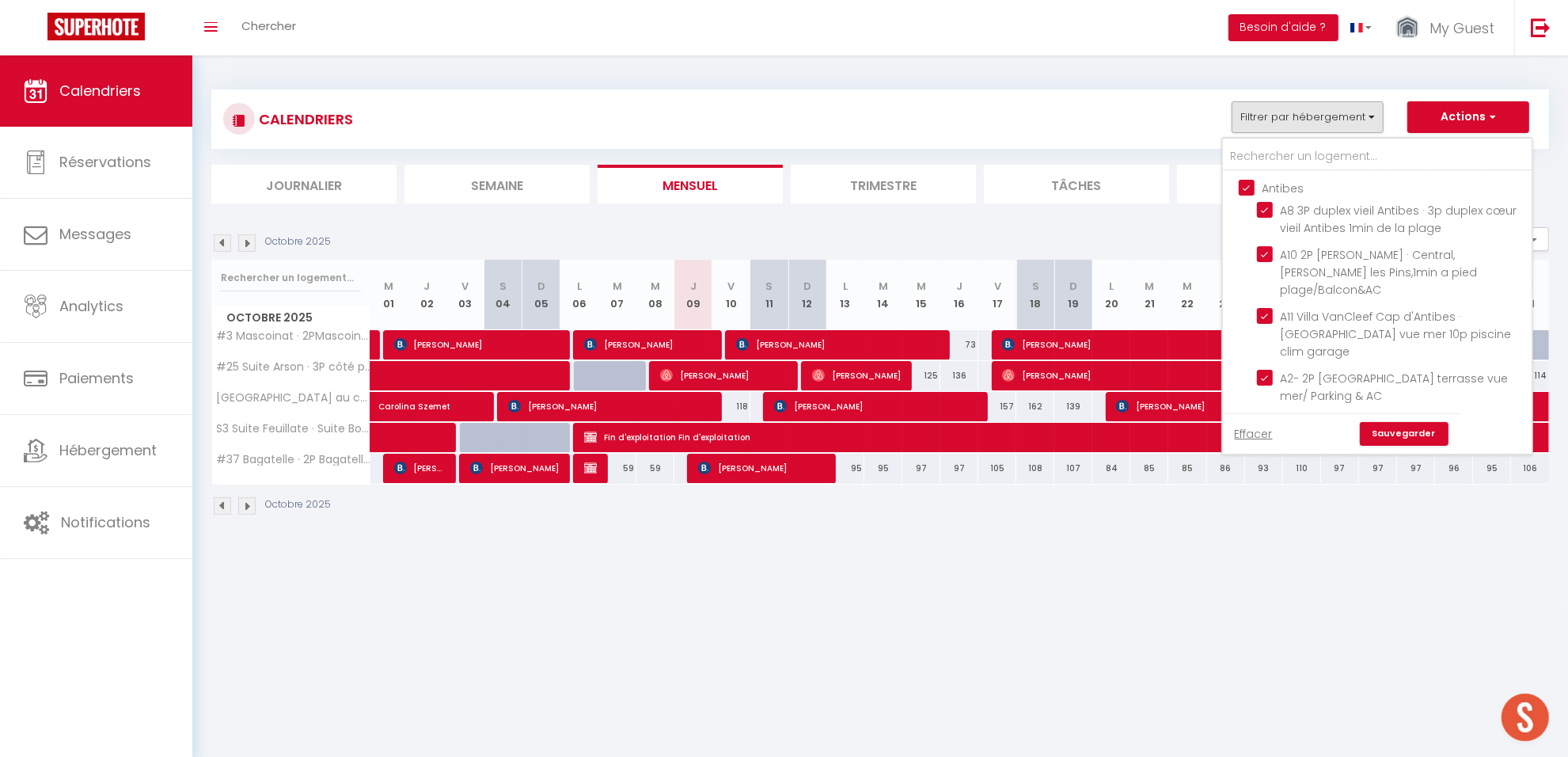
checkbox input "false"
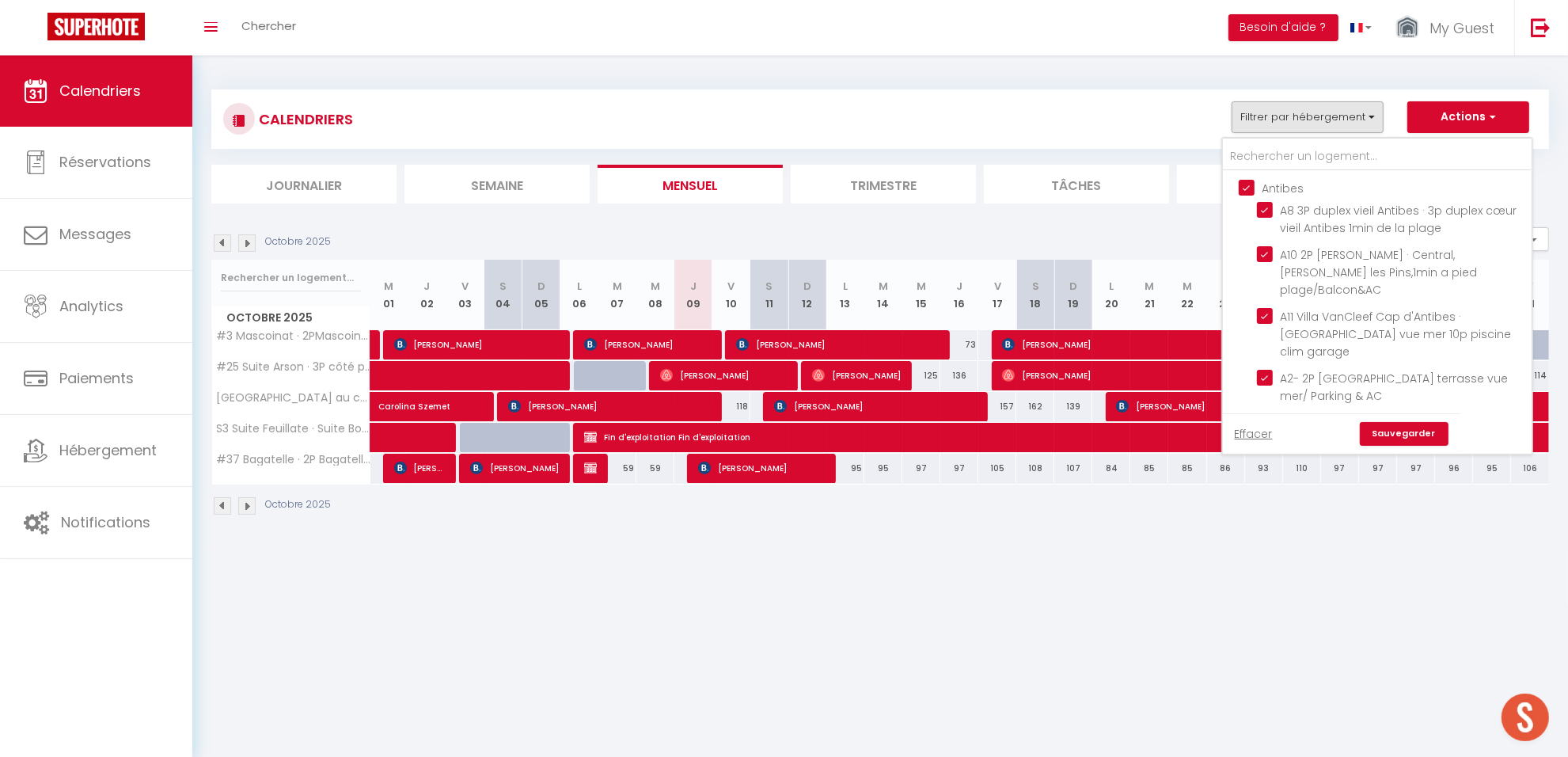
checkbox input "false"
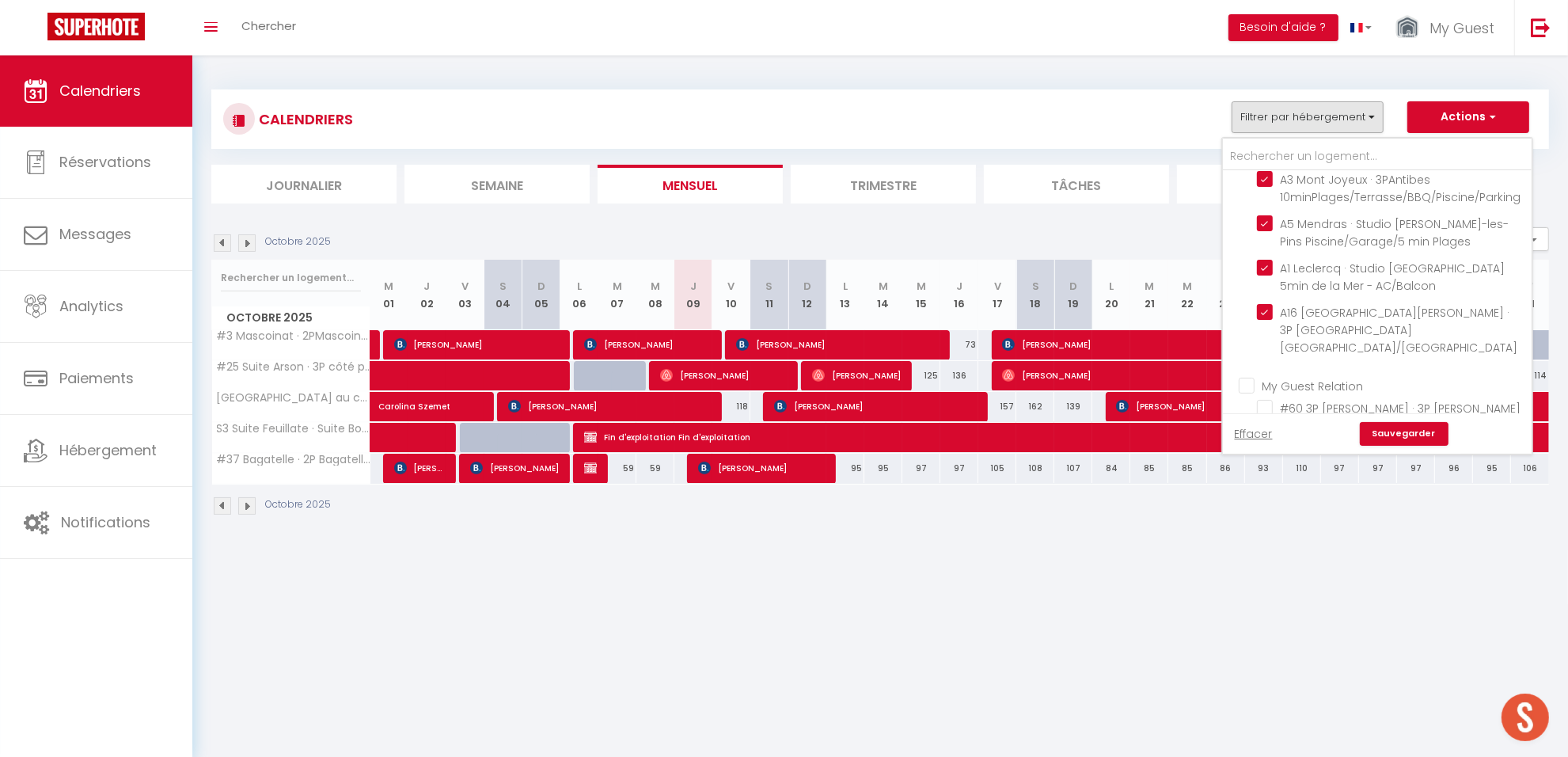
scroll to position [514, 0]
click at [1244, 371] on input "My Guest Relation" at bounding box center [1393, 379] width 308 height 16
checkbox input "true"
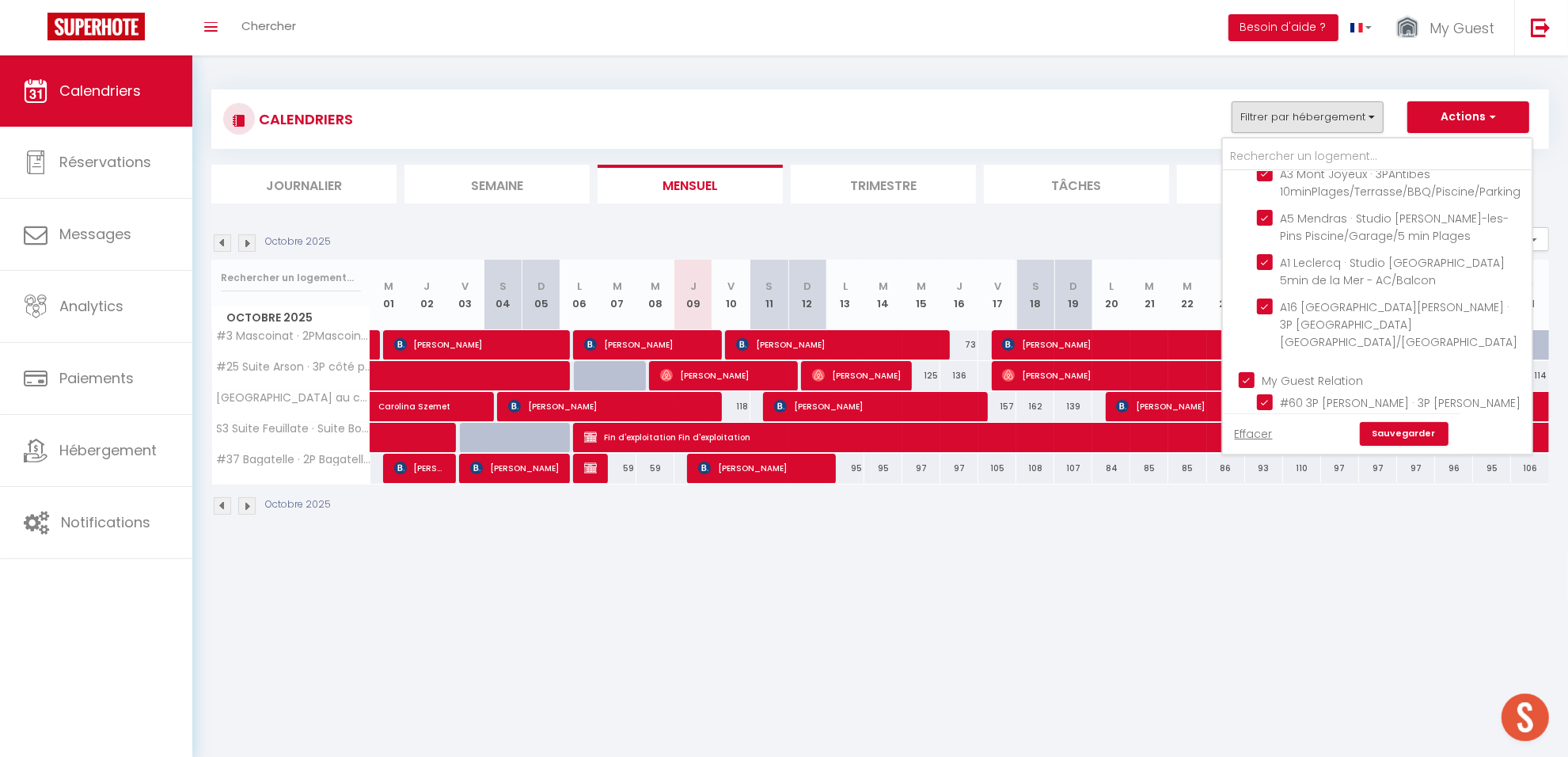
checkbox input "true"
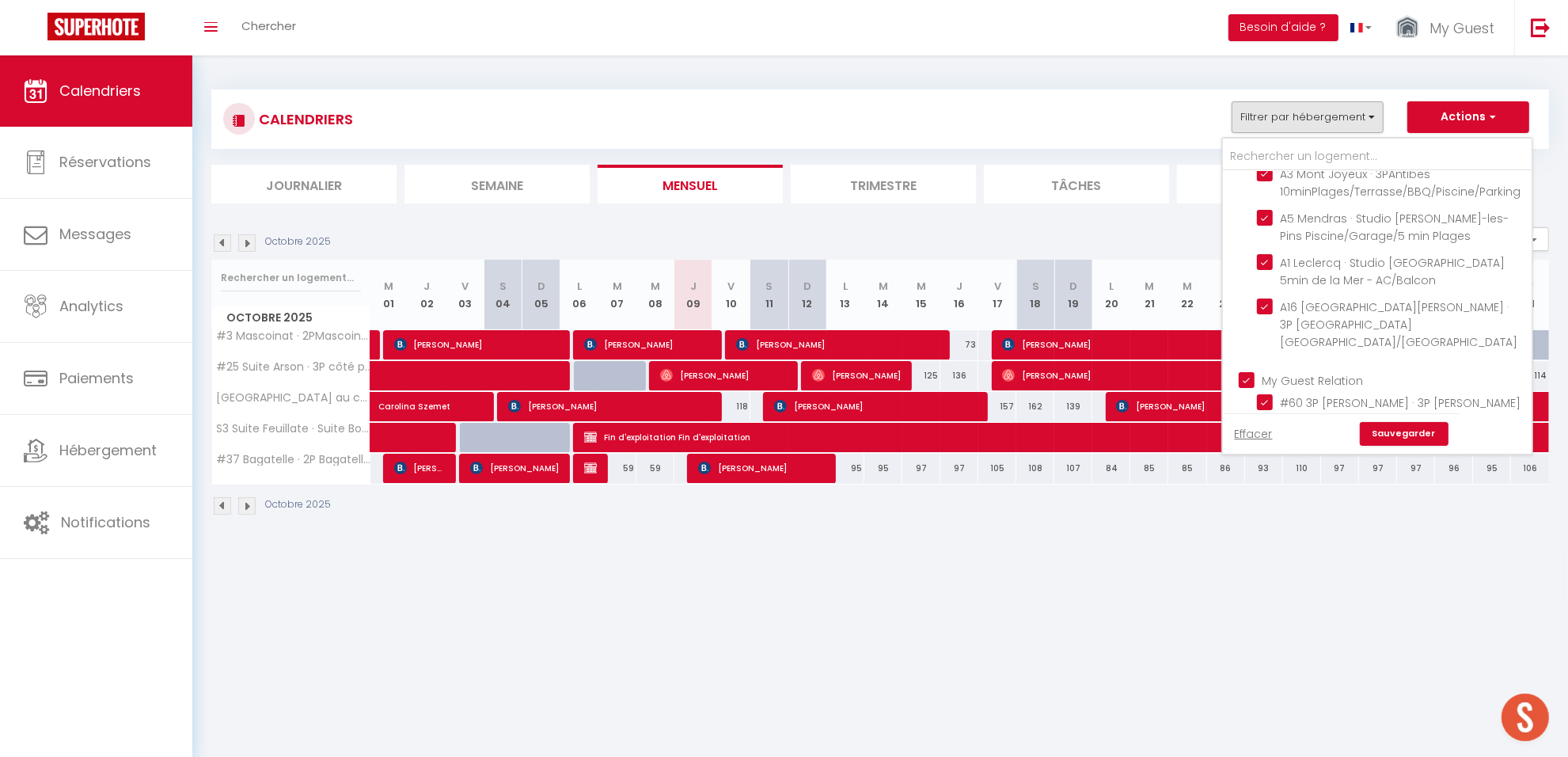
checkbox input "true"
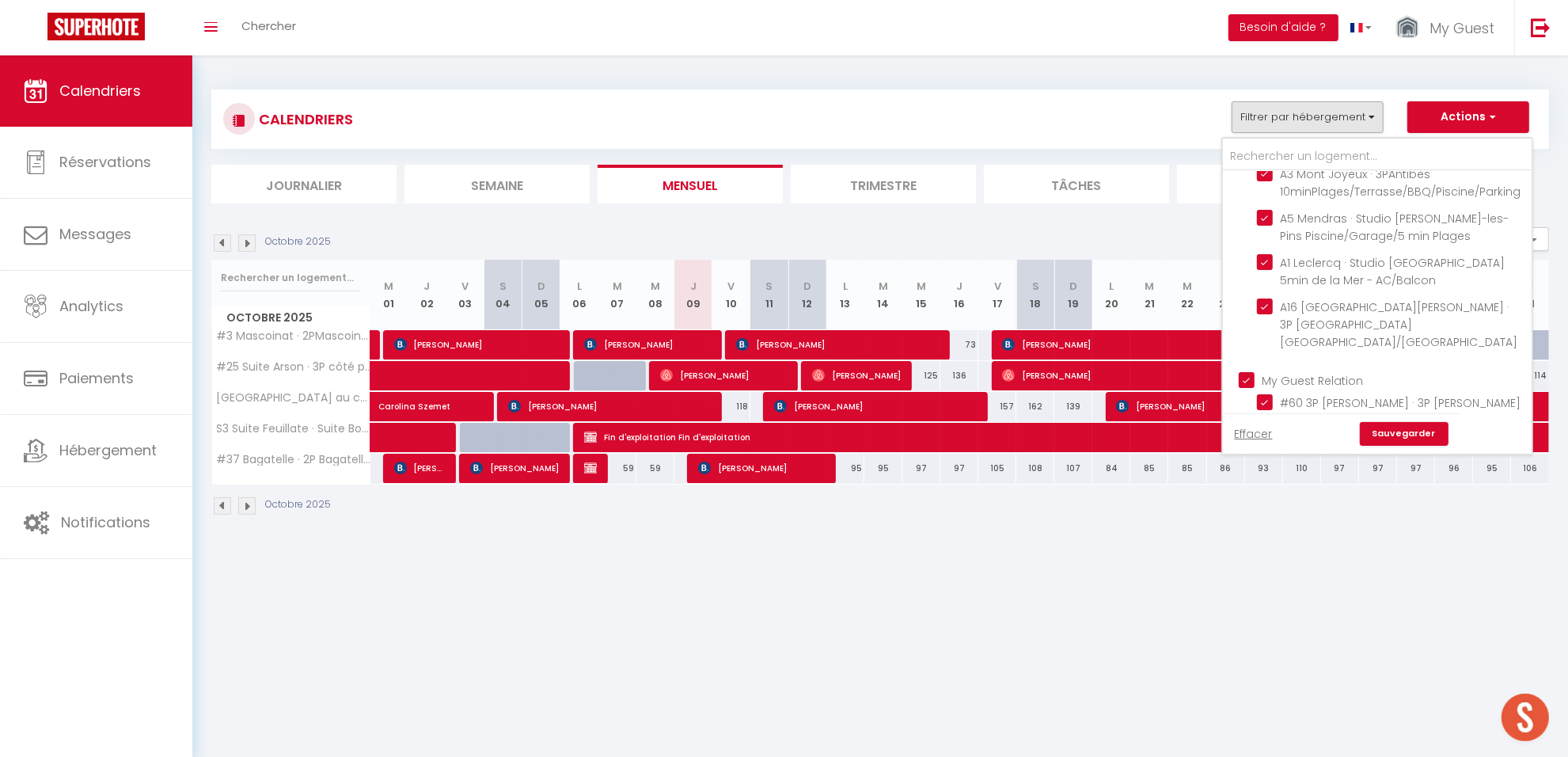
checkbox input "true"
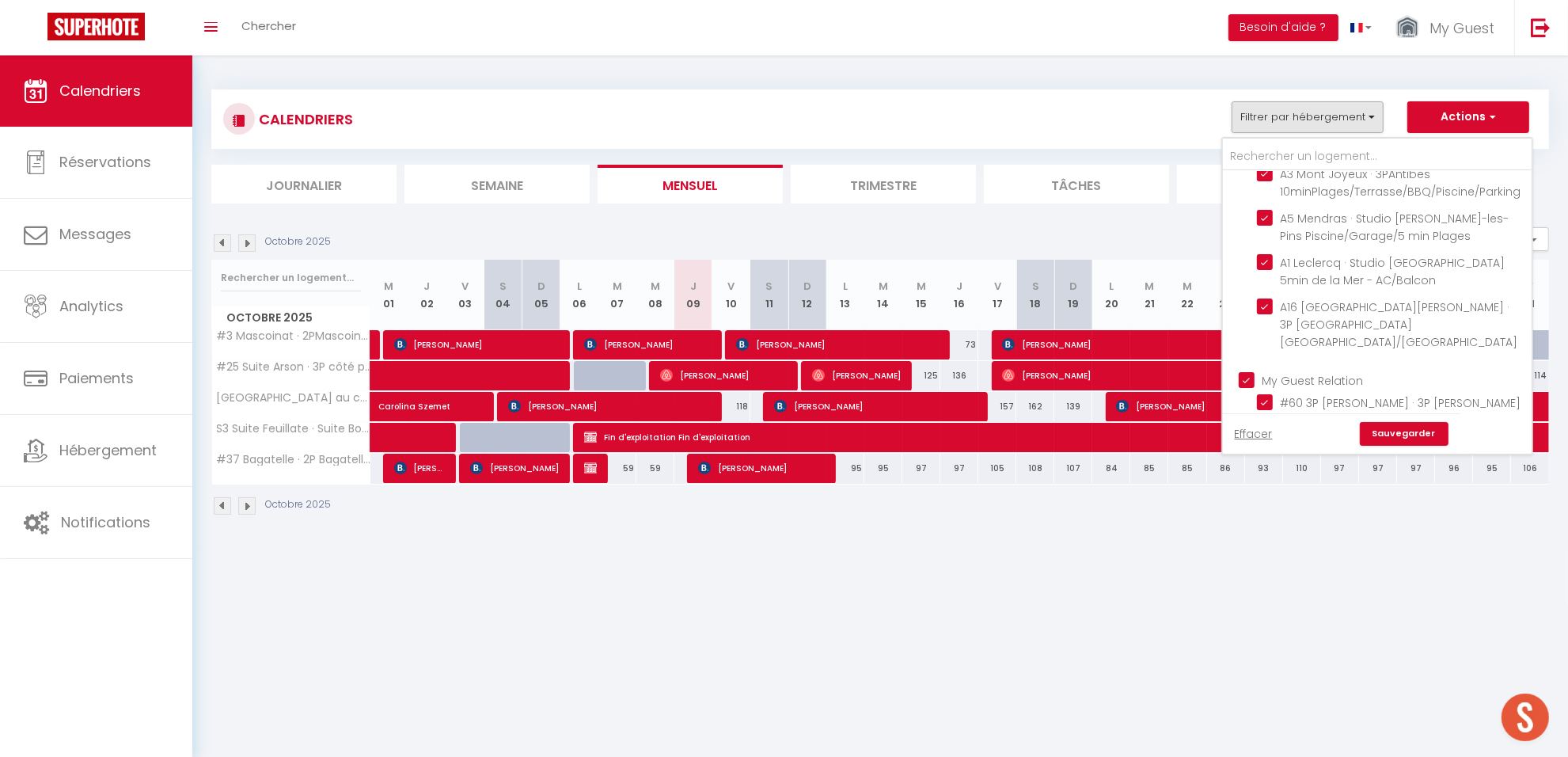
checkbox input "true"
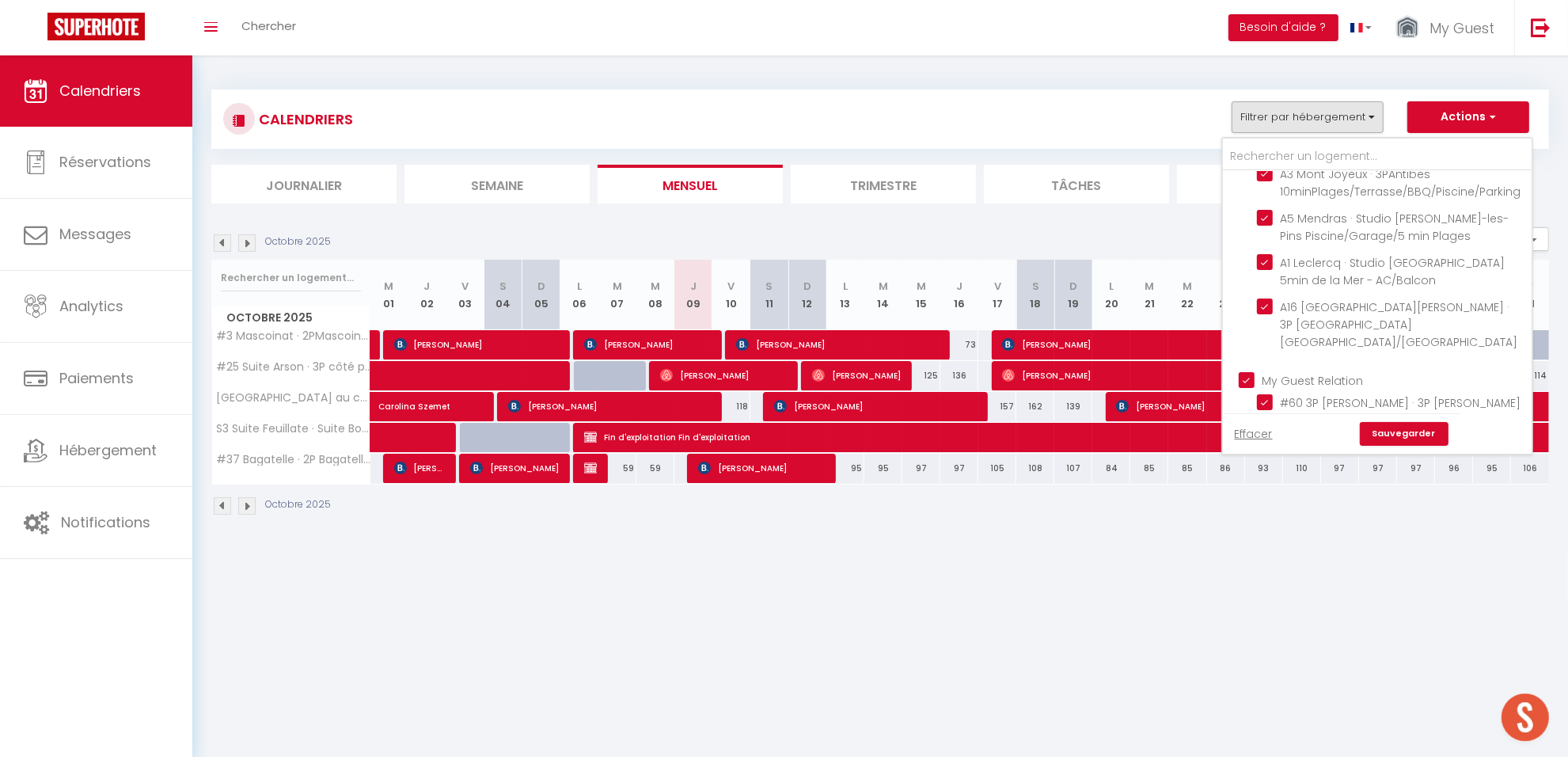
checkbox input "true"
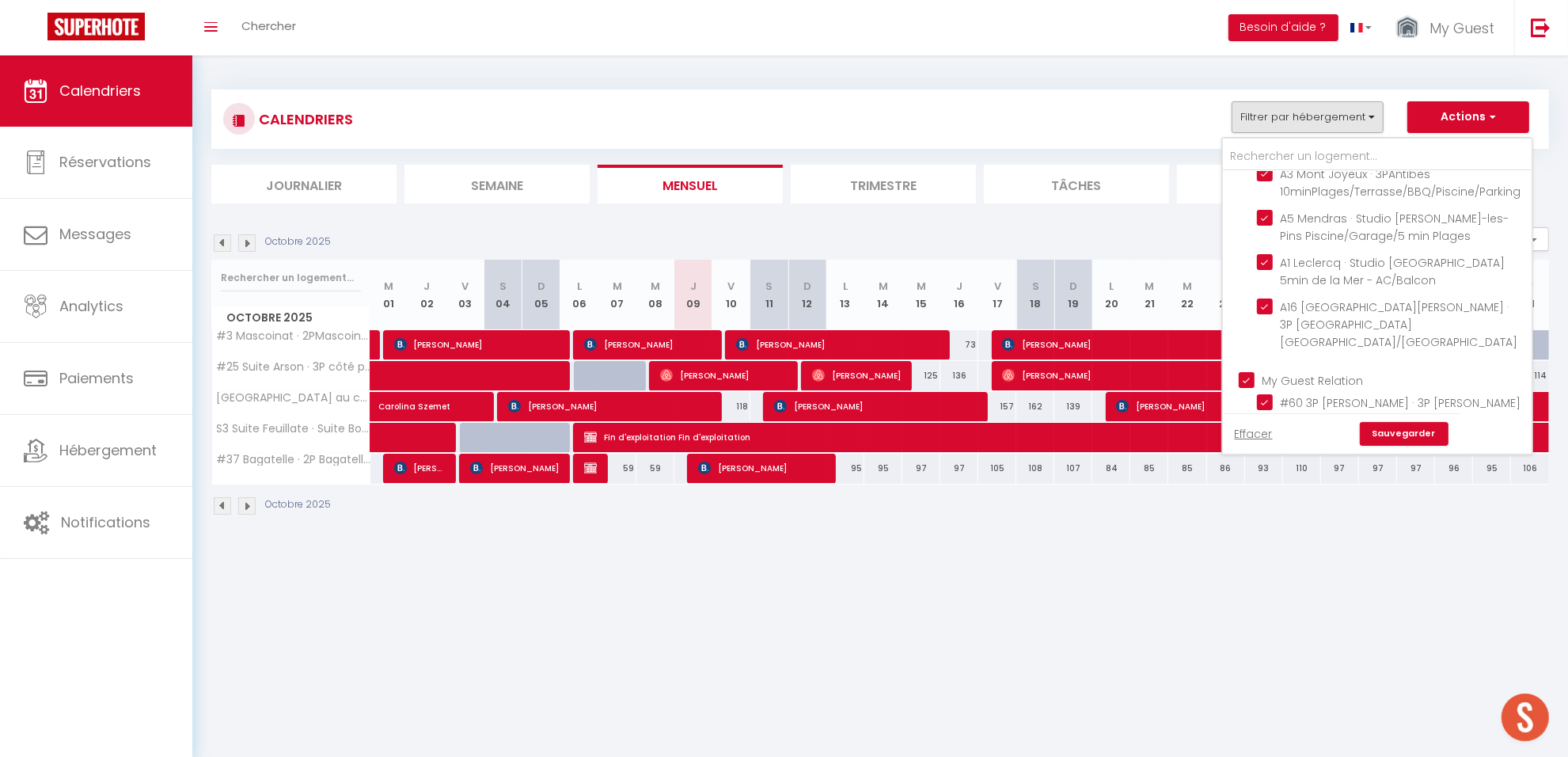
checkbox input "true"
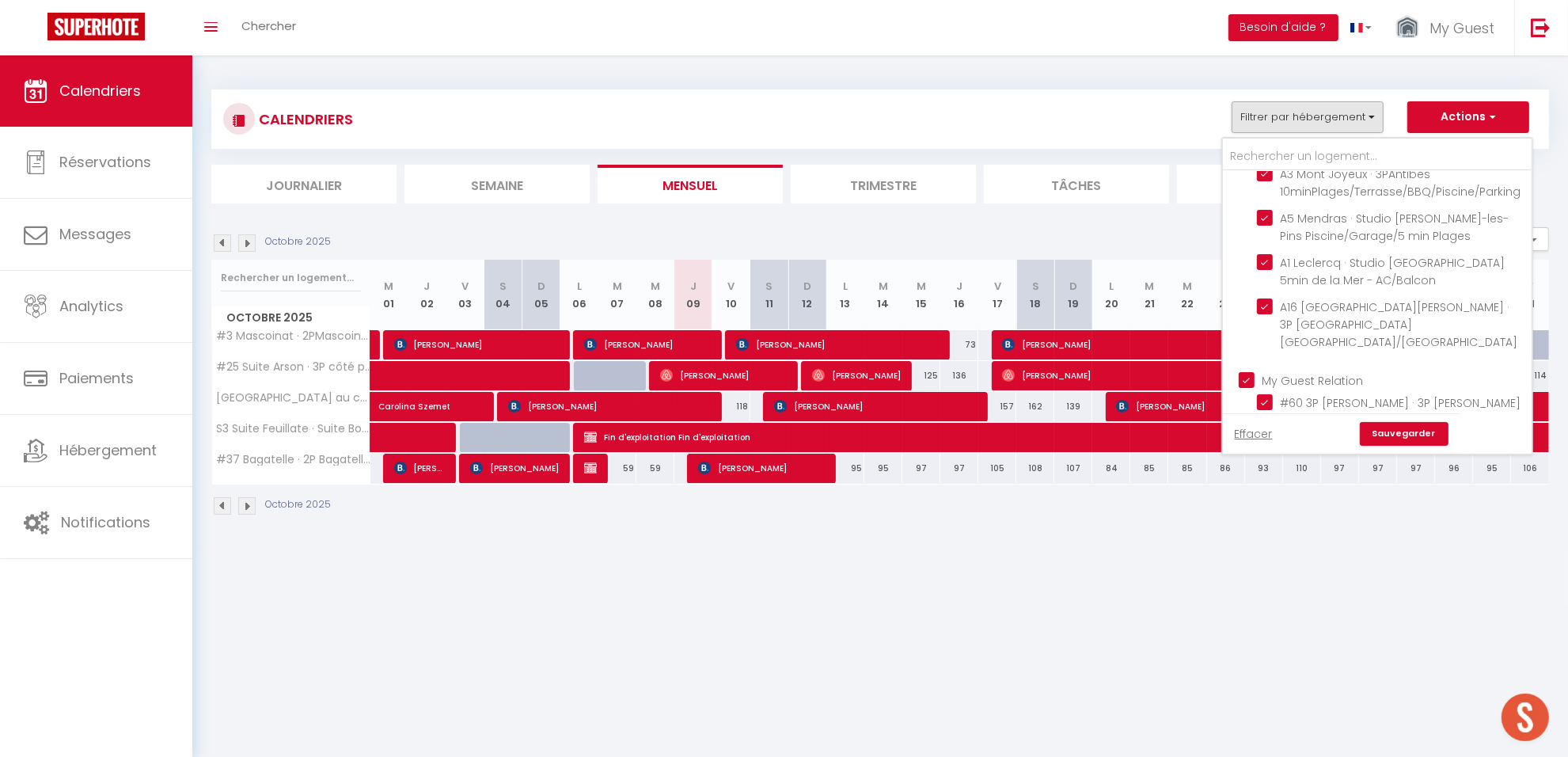
checkbox input "true"
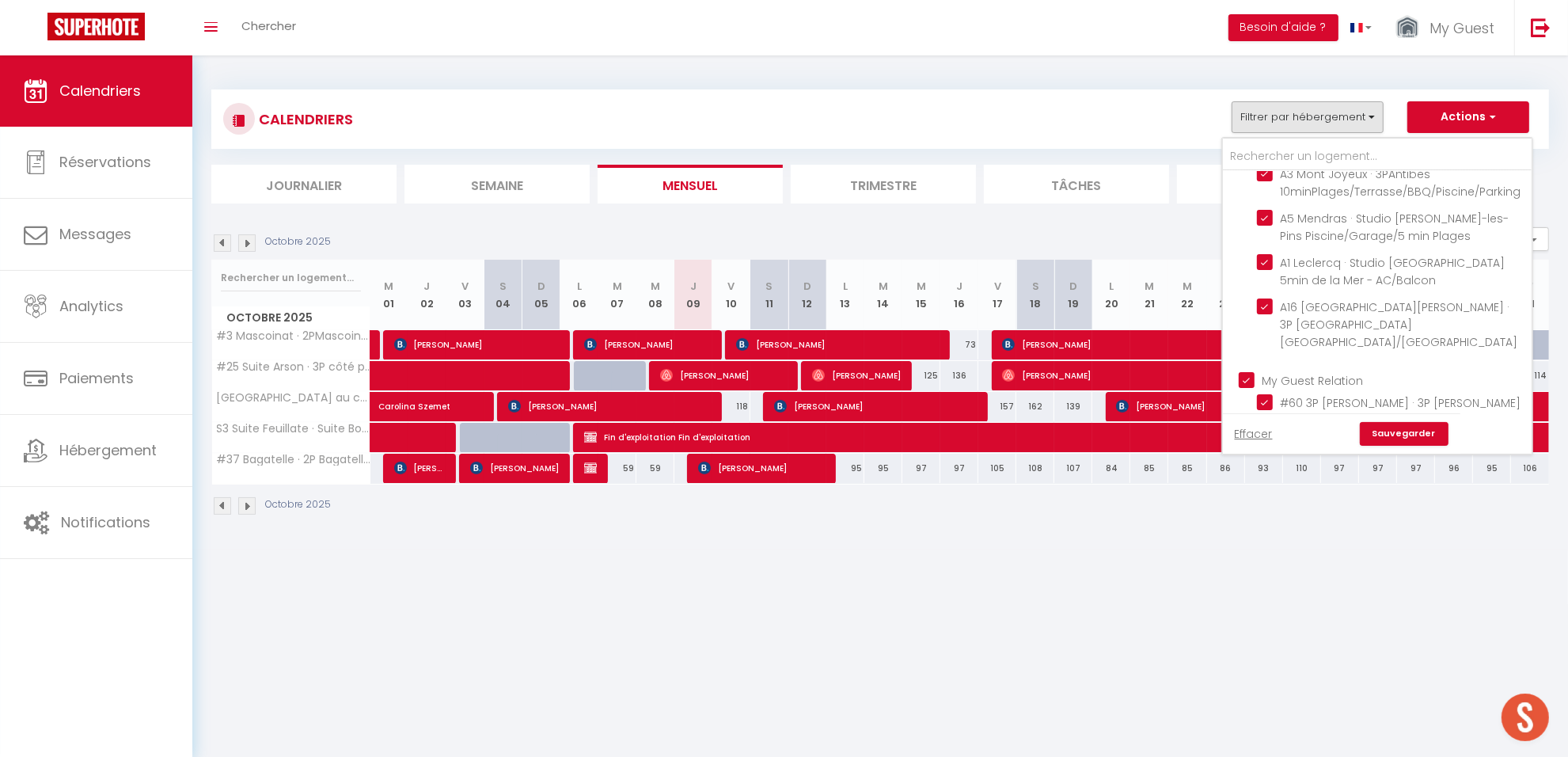
checkbox input "true"
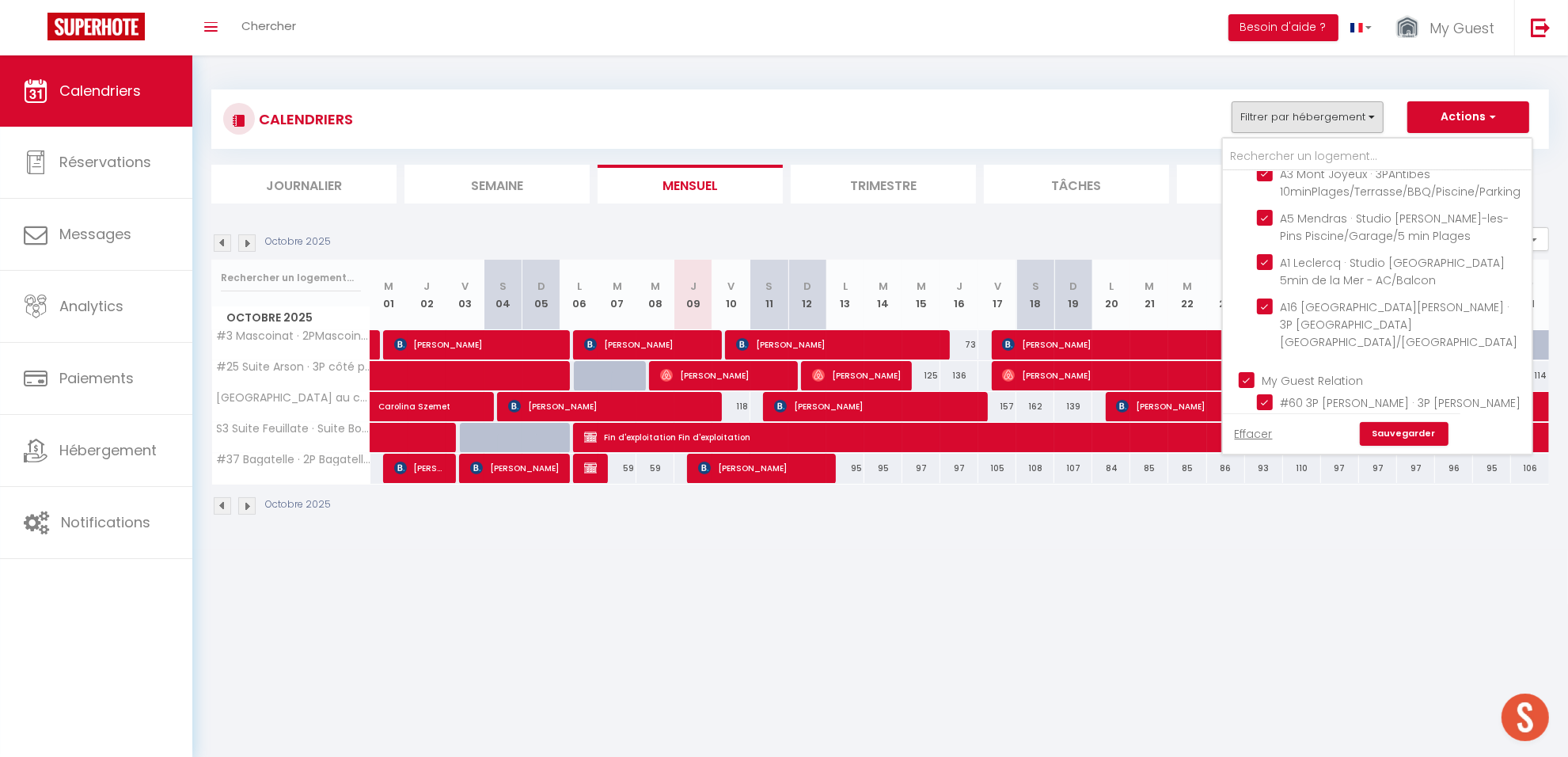
checkbox input "true"
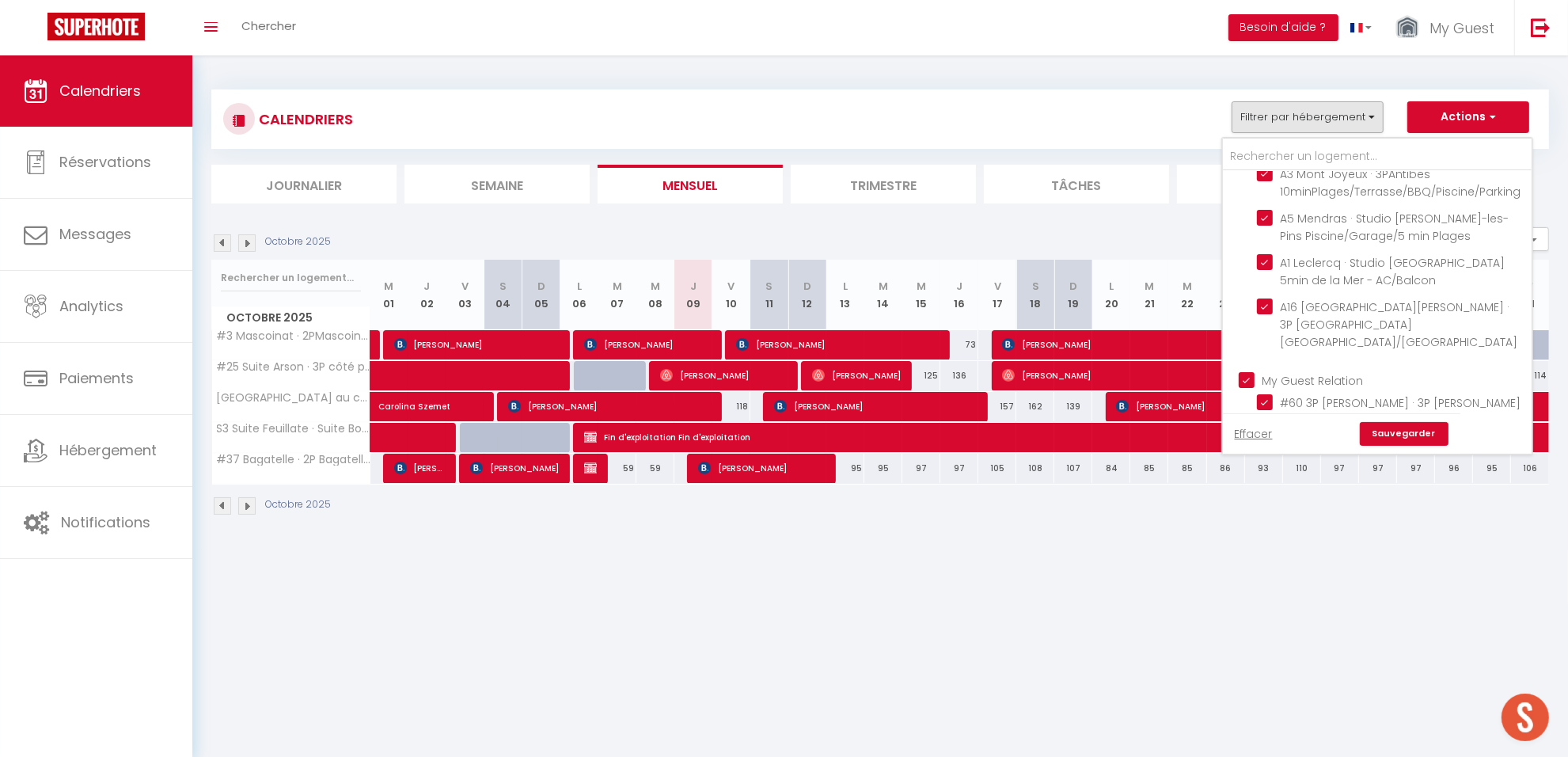
checkbox input "true"
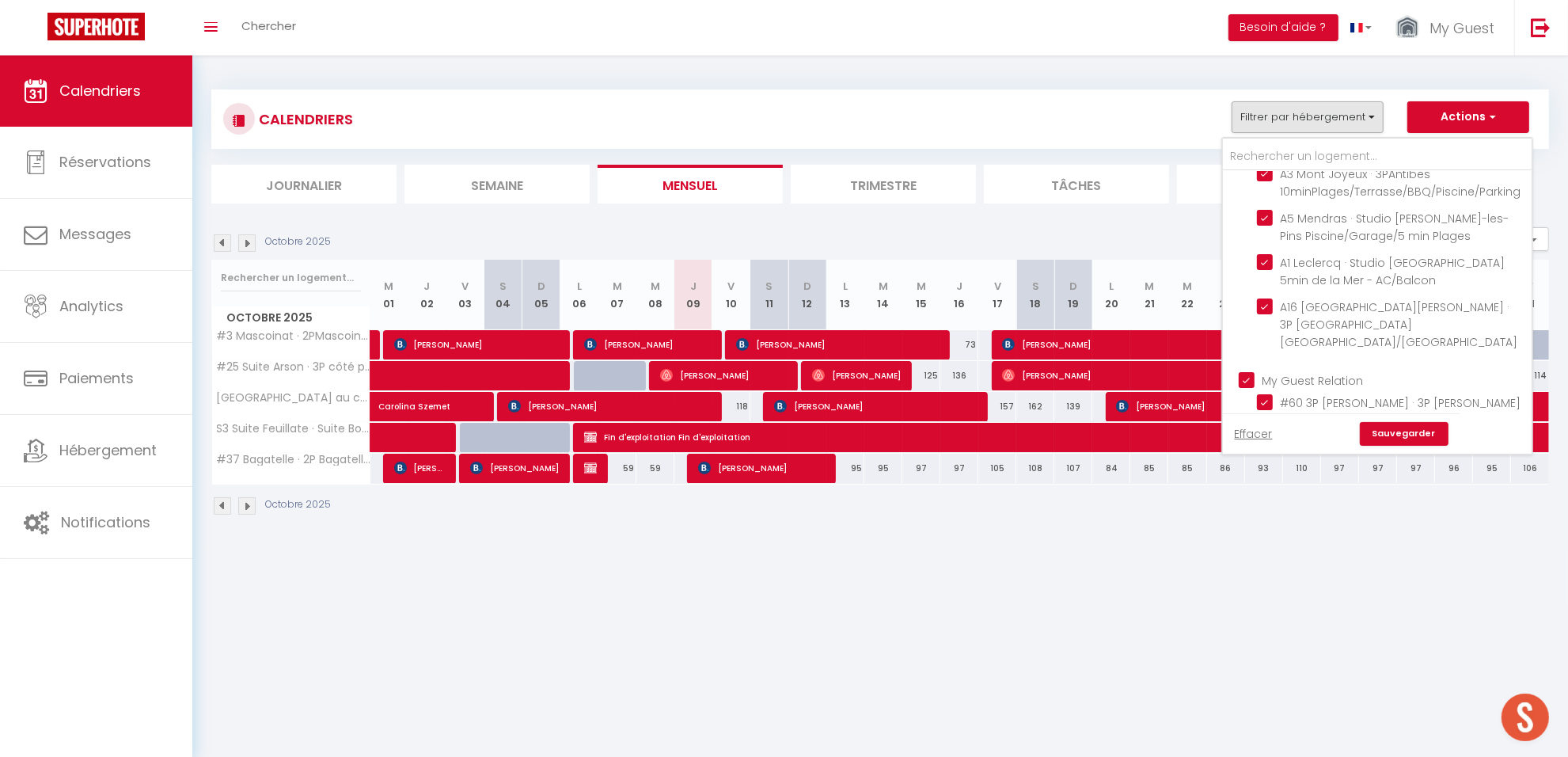
checkbox input "true"
checkbox input "false"
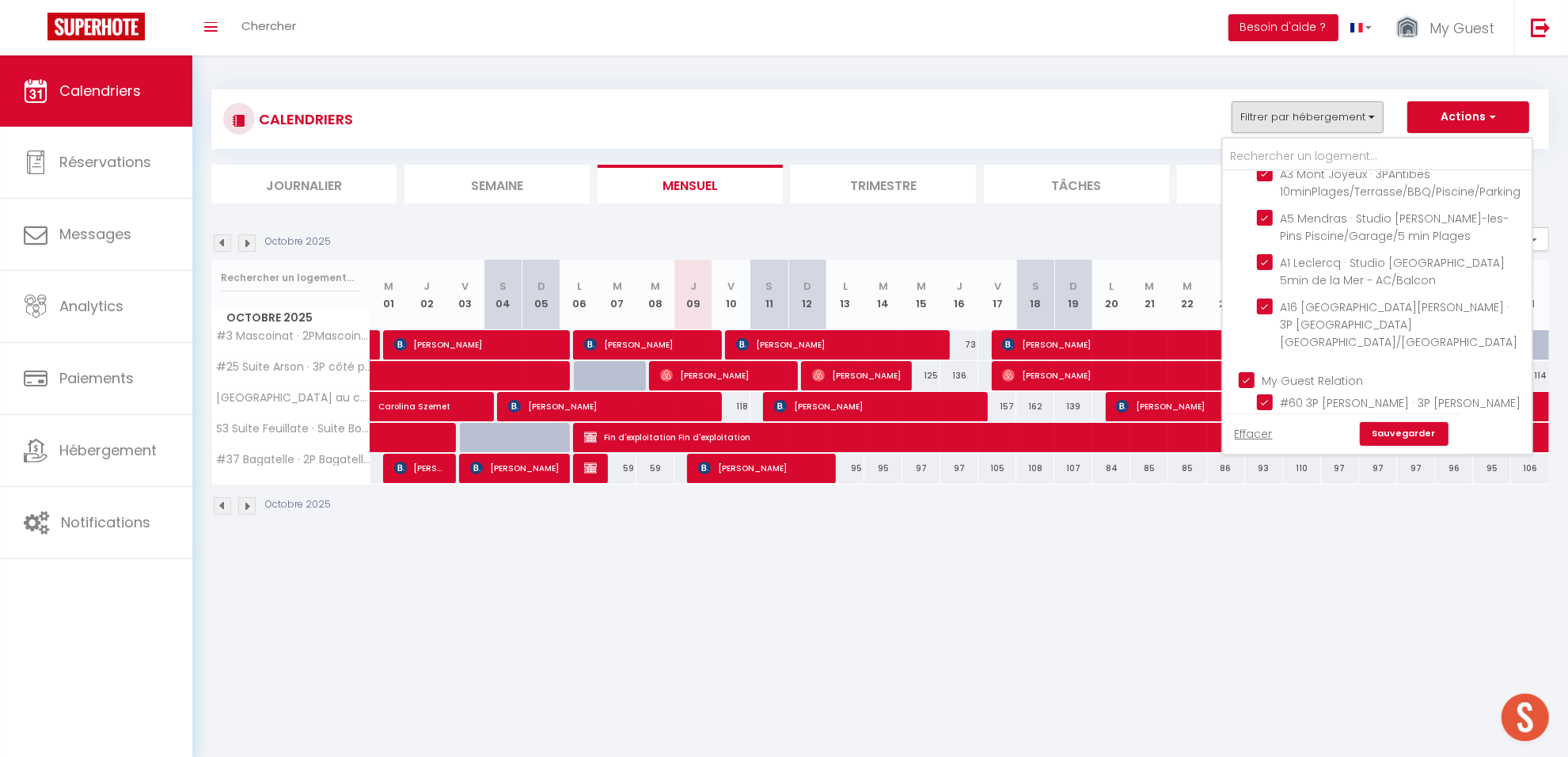
checkbox input "false"
click at [1533, 410] on div "Antibes A8 3P duplex vieil Antibes · 3p duplex cœur vieil Antibes 1min de la pl…" at bounding box center [1377, 296] width 312 height 318
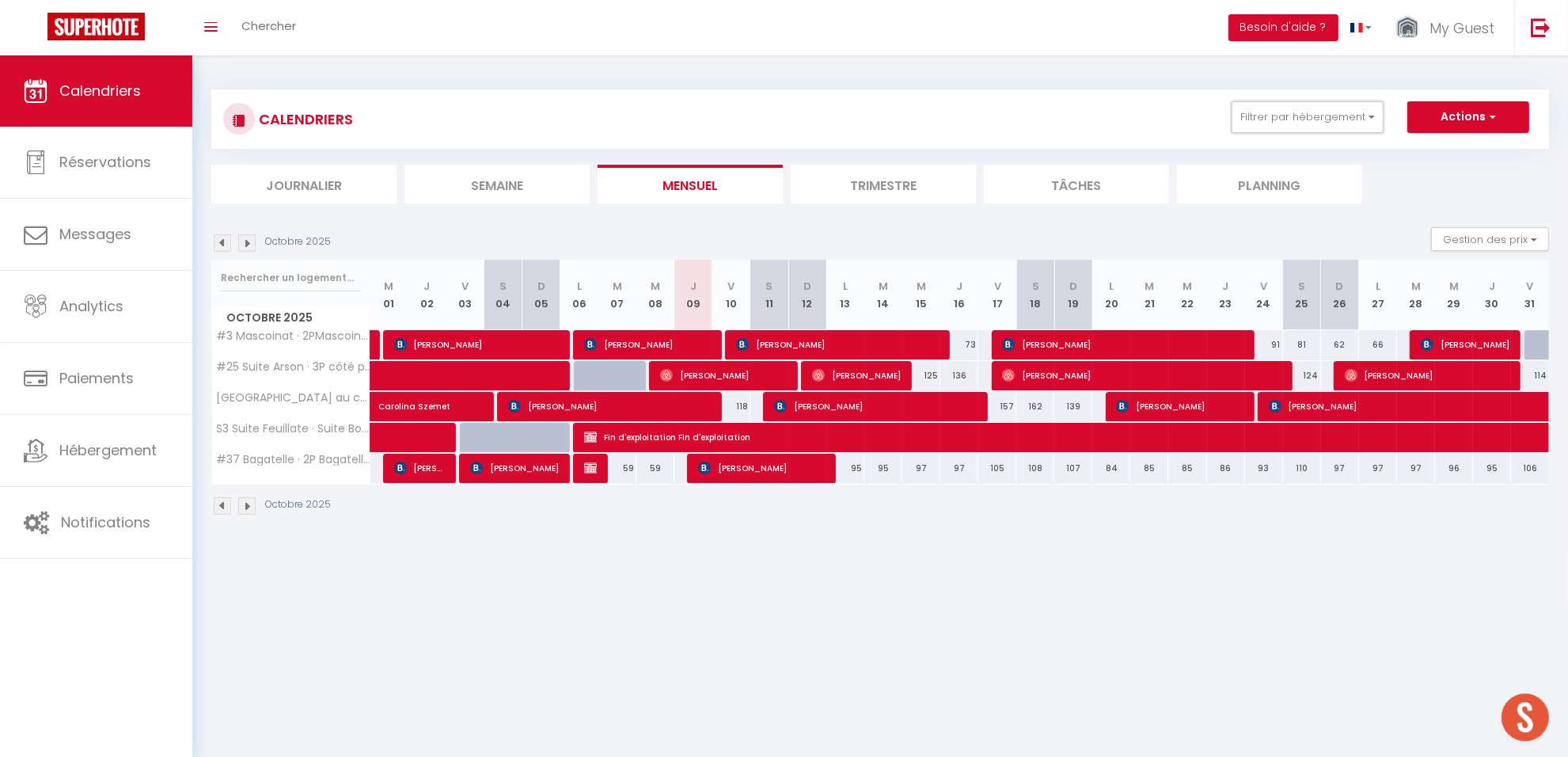
drag, startPoint x: 1343, startPoint y: 111, endPoint x: 1363, endPoint y: 161, distance: 53.9
click at [1343, 111] on button "Filtrer par hébergement" at bounding box center [1307, 117] width 152 height 32
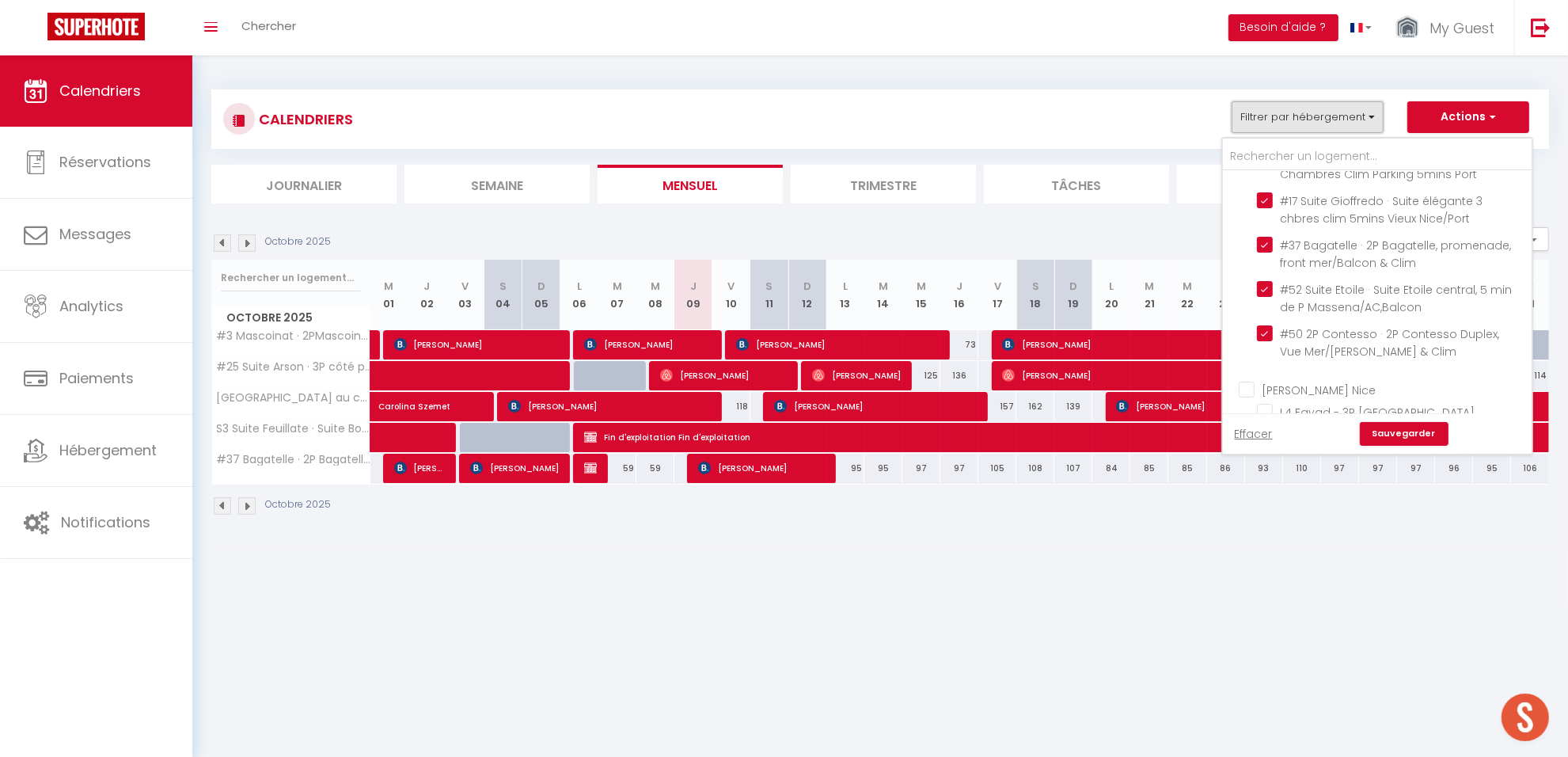
scroll to position [3101, 0]
click at [1240, 386] on input "[PERSON_NAME] Nice" at bounding box center [1393, 394] width 308 height 16
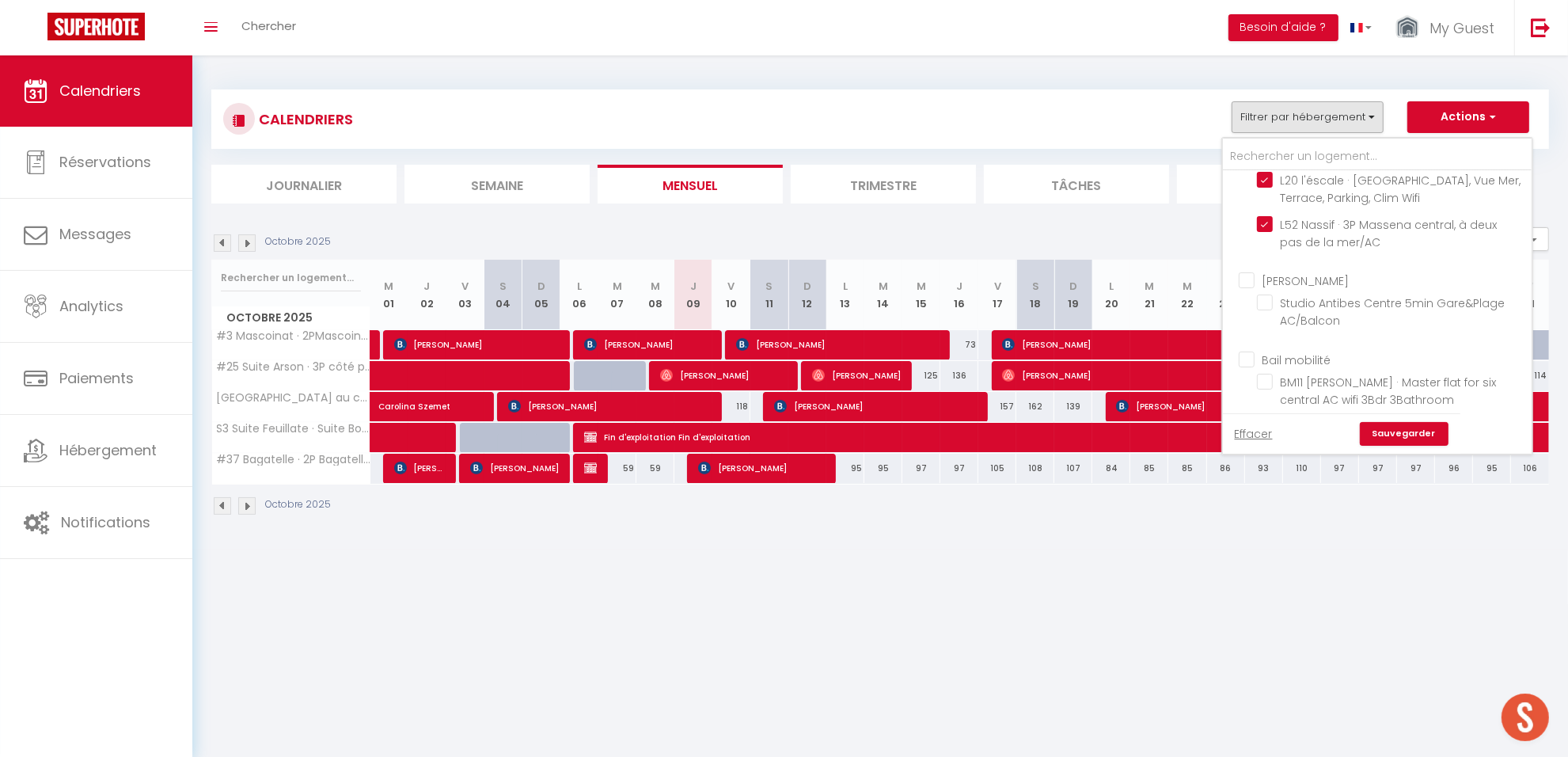
click at [1245, 350] on input "Bail mobilité" at bounding box center [1393, 358] width 308 height 16
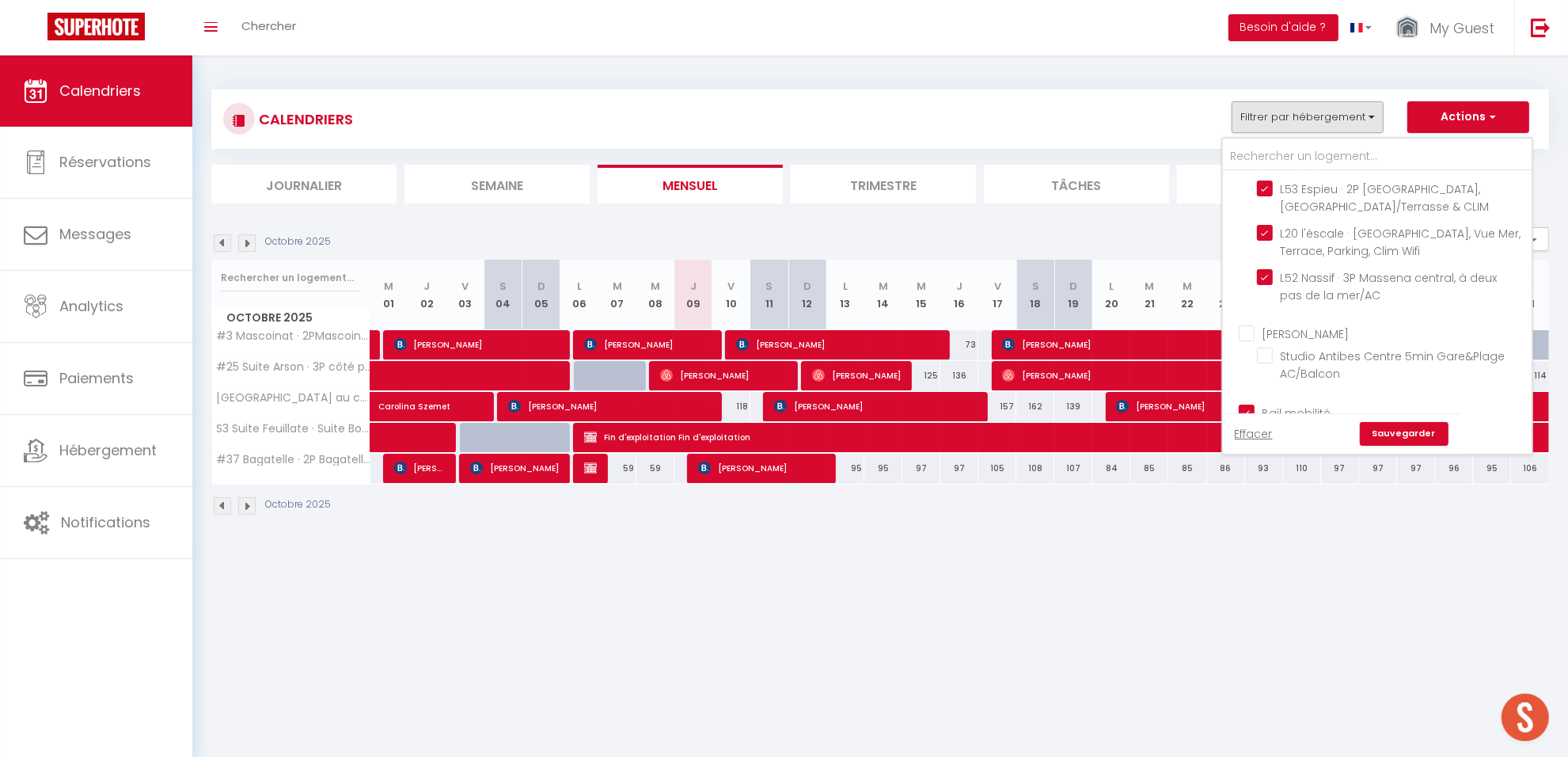
scroll to position [5068, 0]
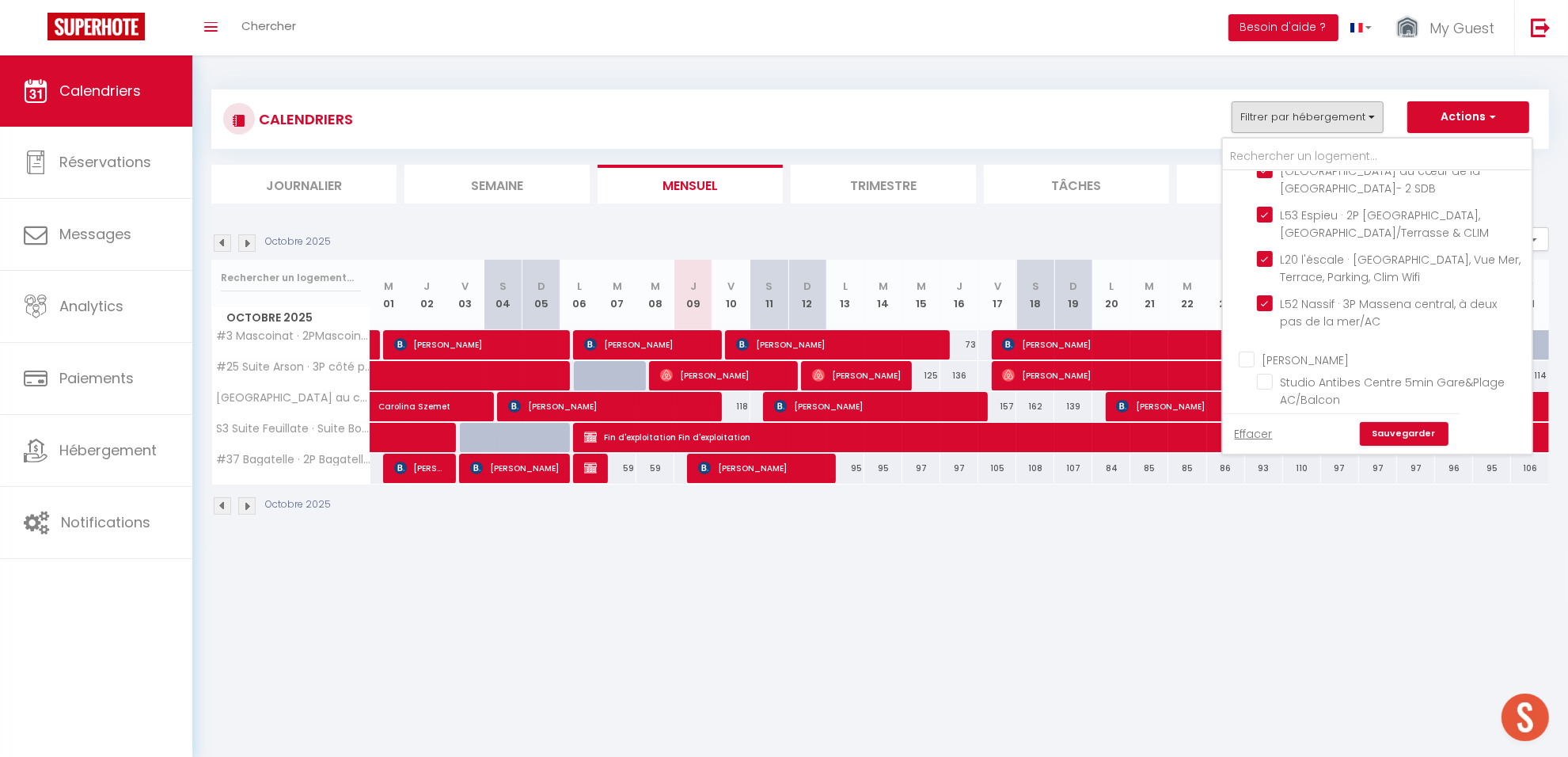
click at [1247, 351] on input "[PERSON_NAME]" at bounding box center [1393, 359] width 308 height 16
click at [1245, 437] on input "Cannes" at bounding box center [1393, 445] width 308 height 16
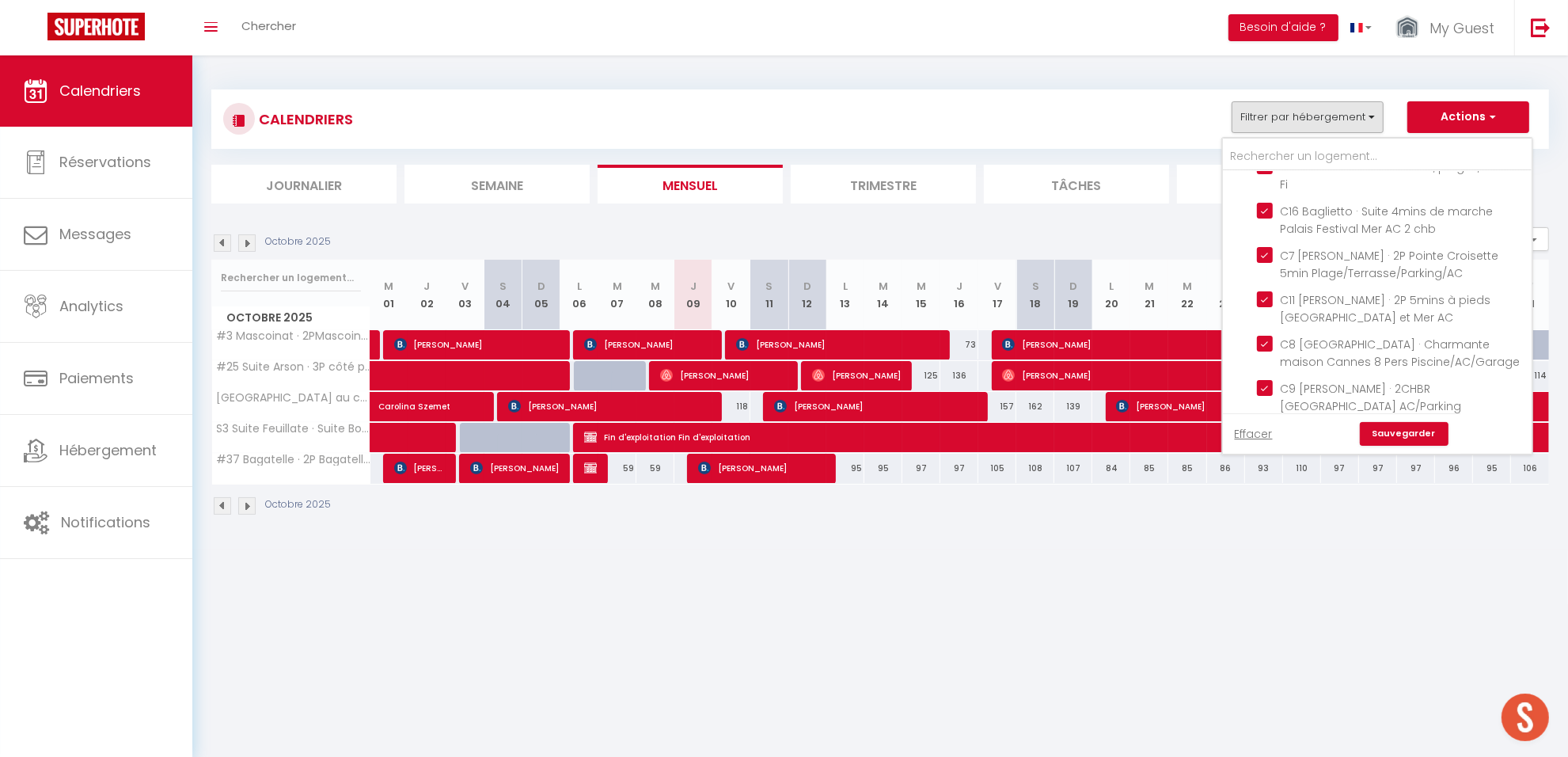
scroll to position [6349, 0]
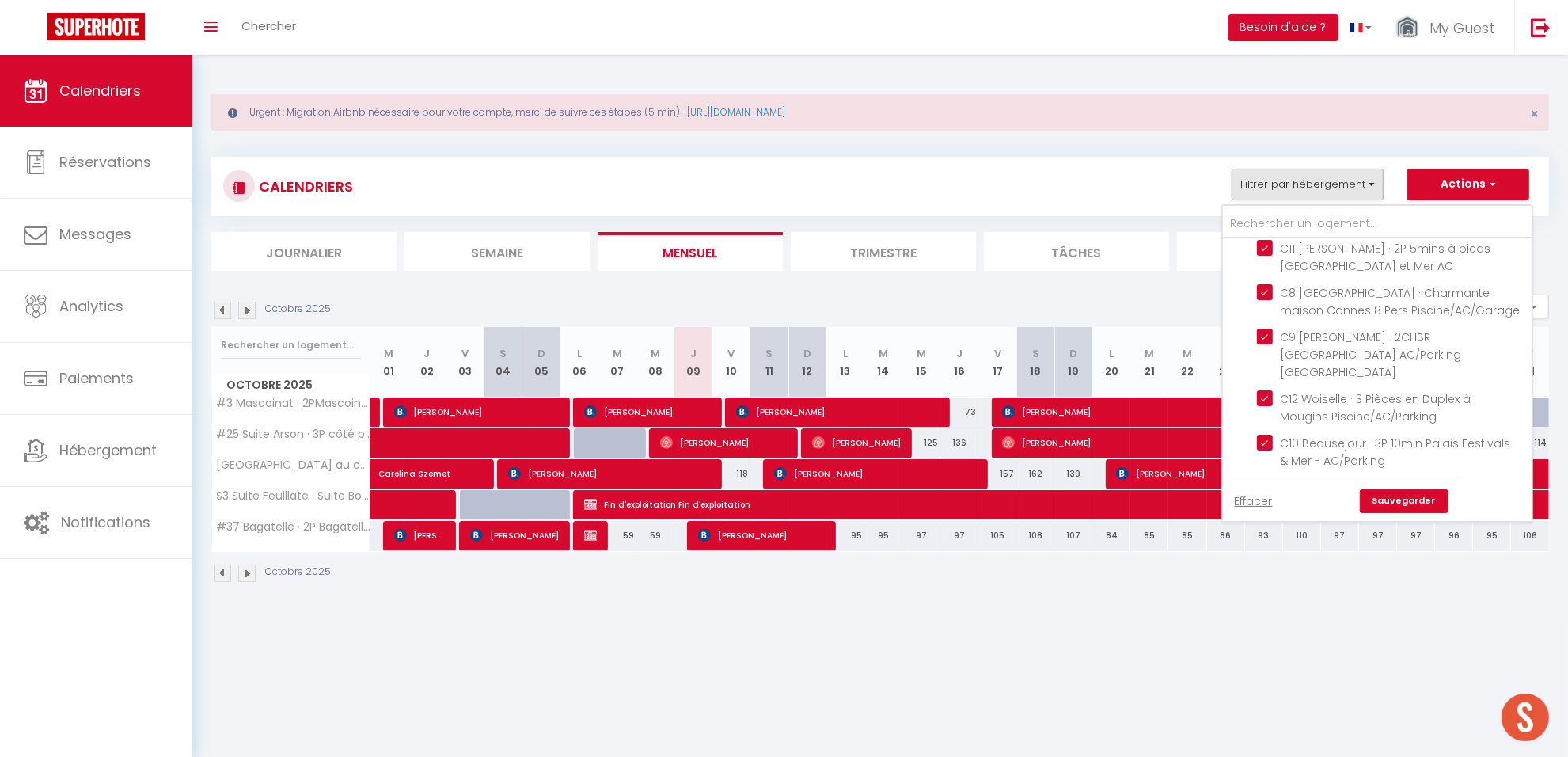
click at [1248, 491] on input "Saisonnier" at bounding box center [1393, 499] width 308 height 16
click at [1415, 497] on link "Sauvegarder" at bounding box center [1404, 502] width 89 height 24
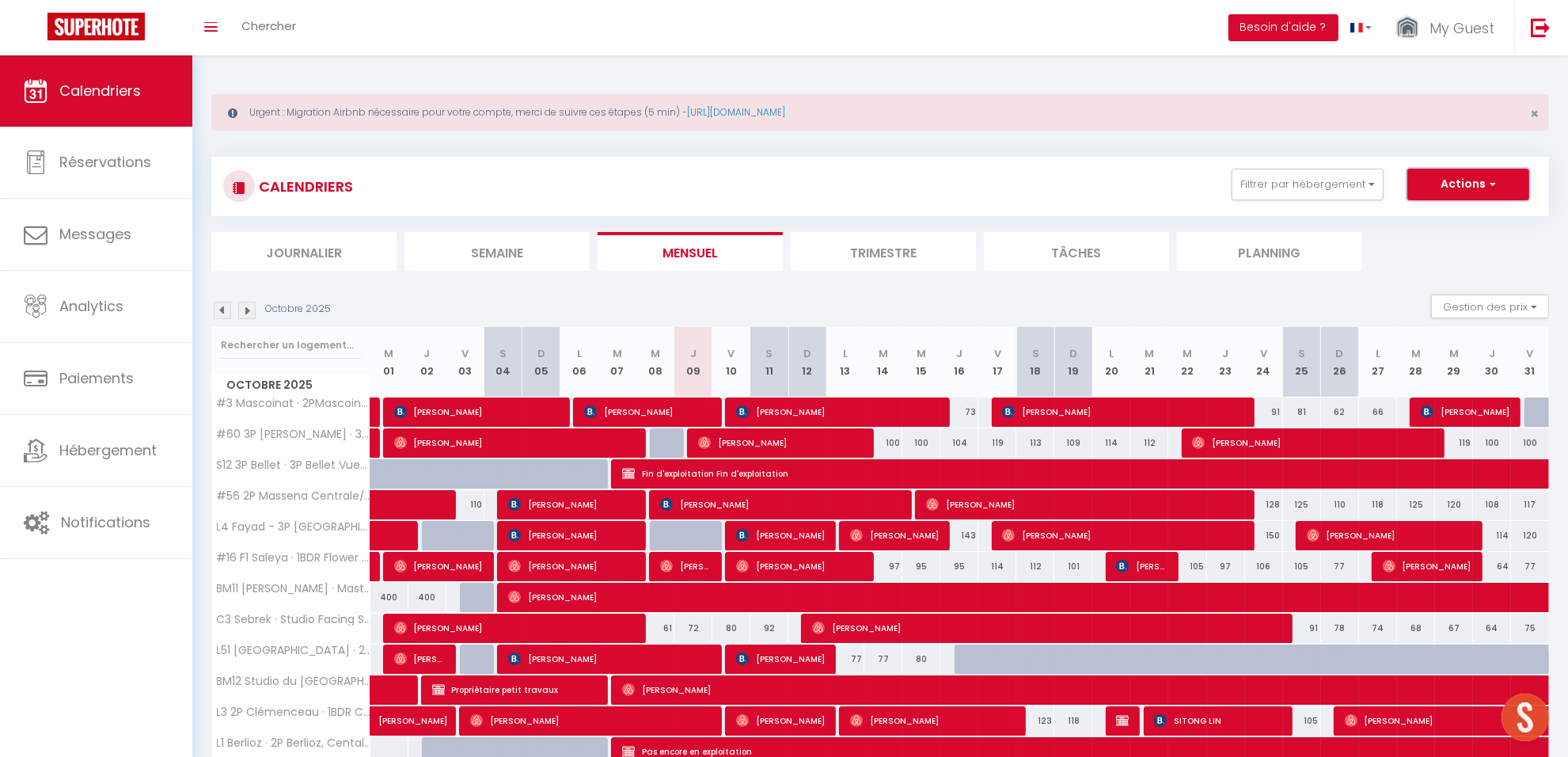
click at [1446, 184] on button "Actions" at bounding box center [1468, 184] width 122 height 32
click at [1455, 250] on link "Exporter les réservations" at bounding box center [1451, 245] width 137 height 24
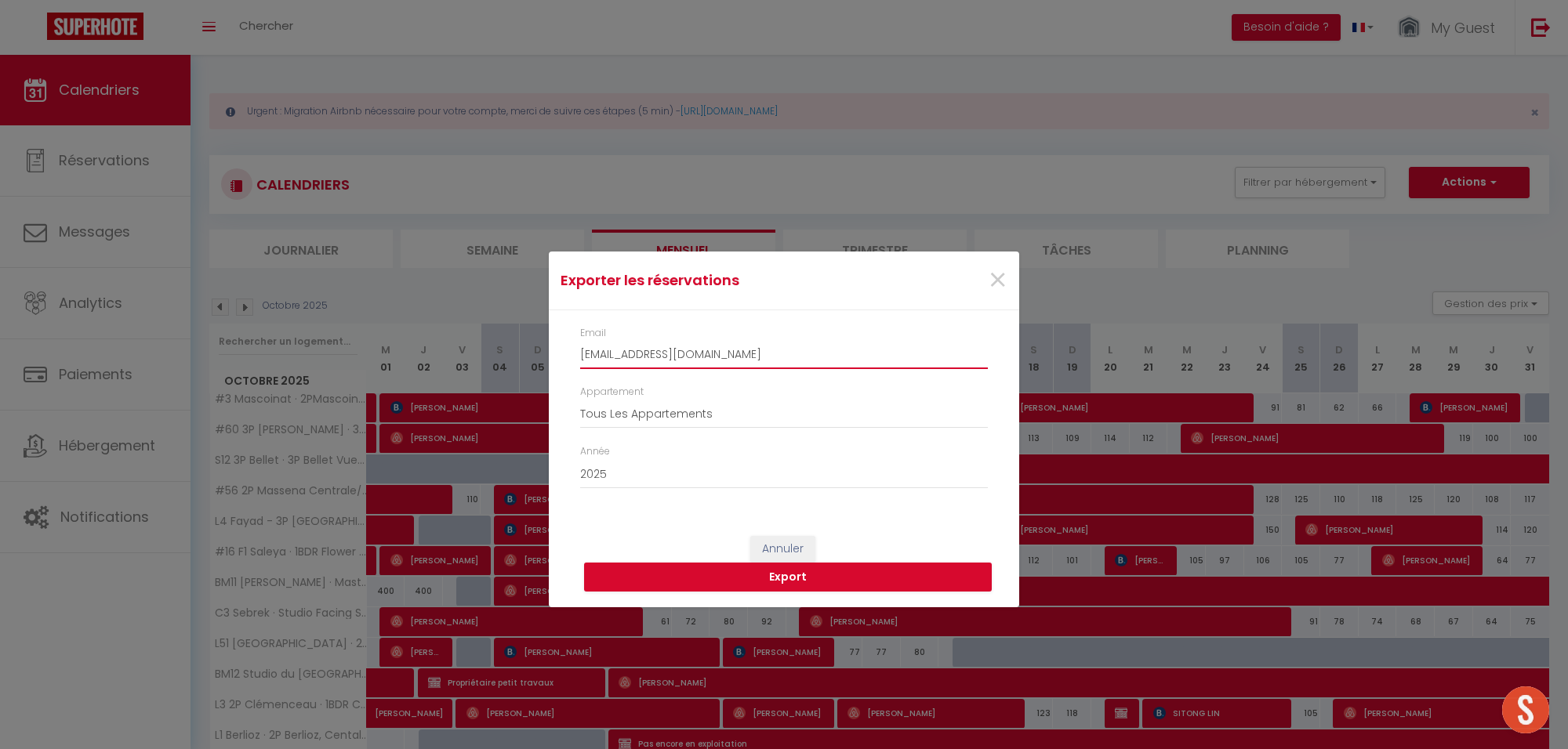
drag, startPoint x: 519, startPoint y: 354, endPoint x: 441, endPoint y: 389, distance: 85.5
click at [441, 389] on div "Exporter les réservations × Email [EMAIL_ADDRESS][DOMAIN_NAME] Appartement Tous…" at bounding box center [784, 374] width 1568 height 749
click at [802, 568] on button "Export" at bounding box center [788, 577] width 408 height 30
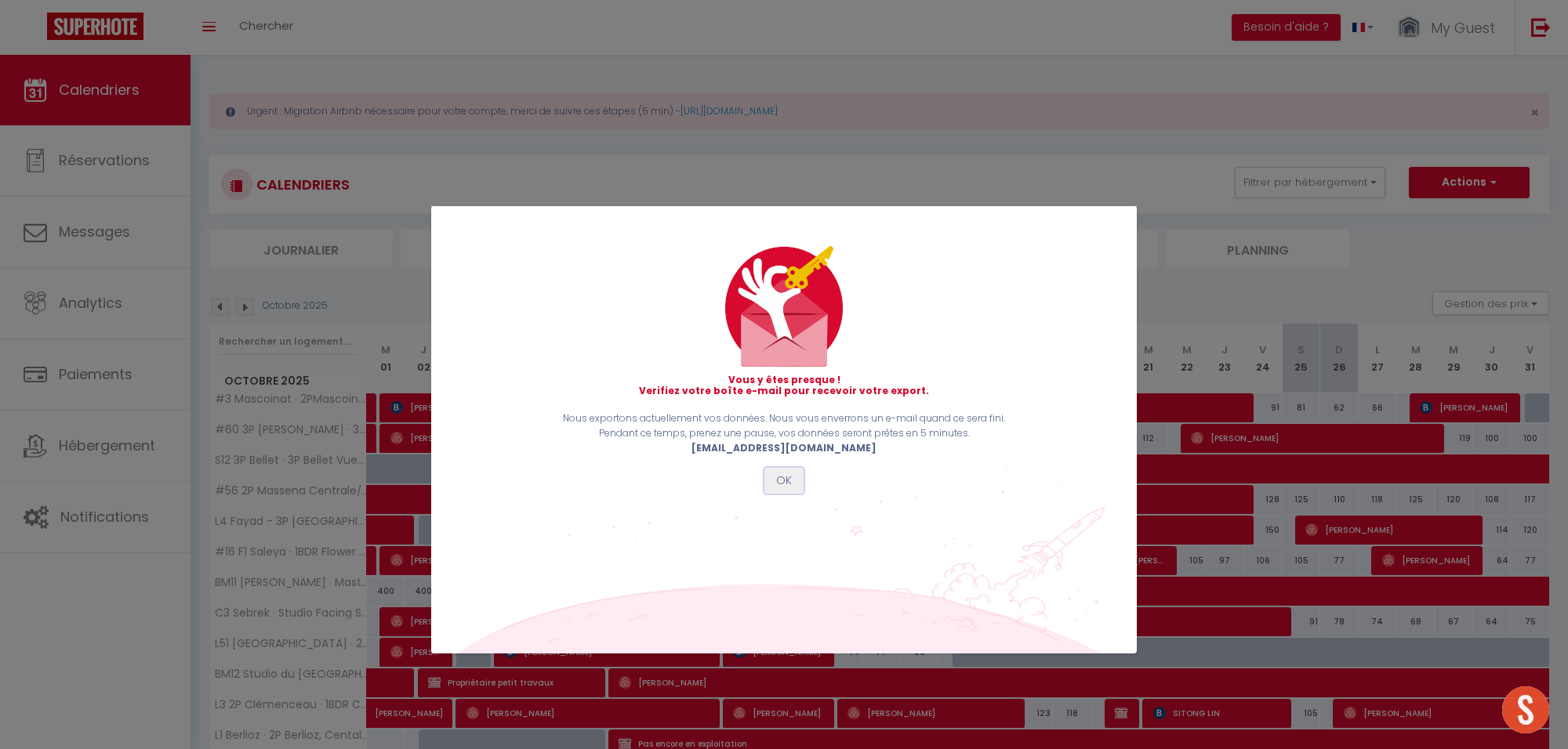
click at [793, 484] on button "OK" at bounding box center [784, 482] width 39 height 27
